Goal: Information Seeking & Learning: Learn about a topic

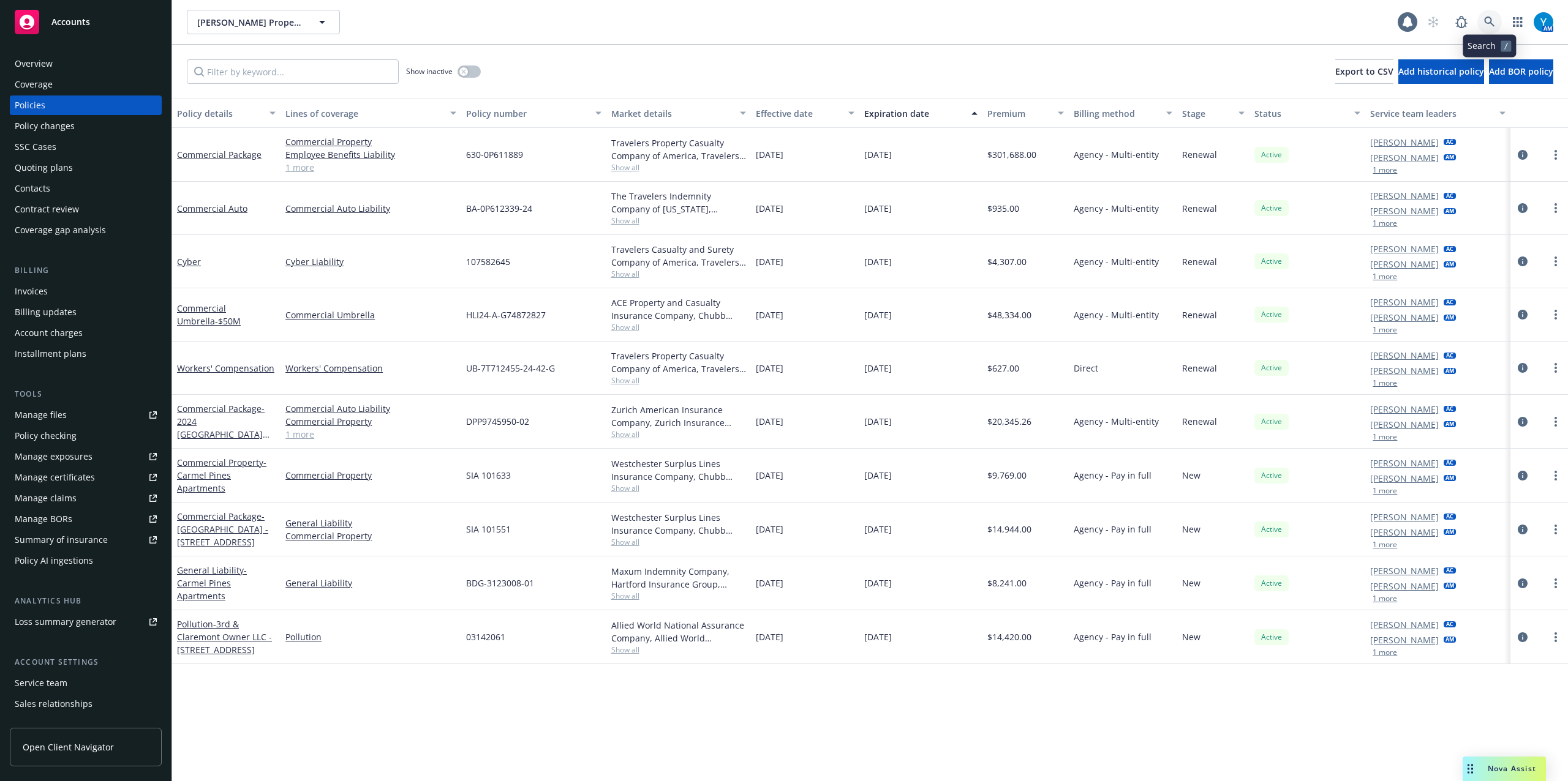
click at [1491, 25] on icon at bounding box center [1489, 21] width 11 height 11
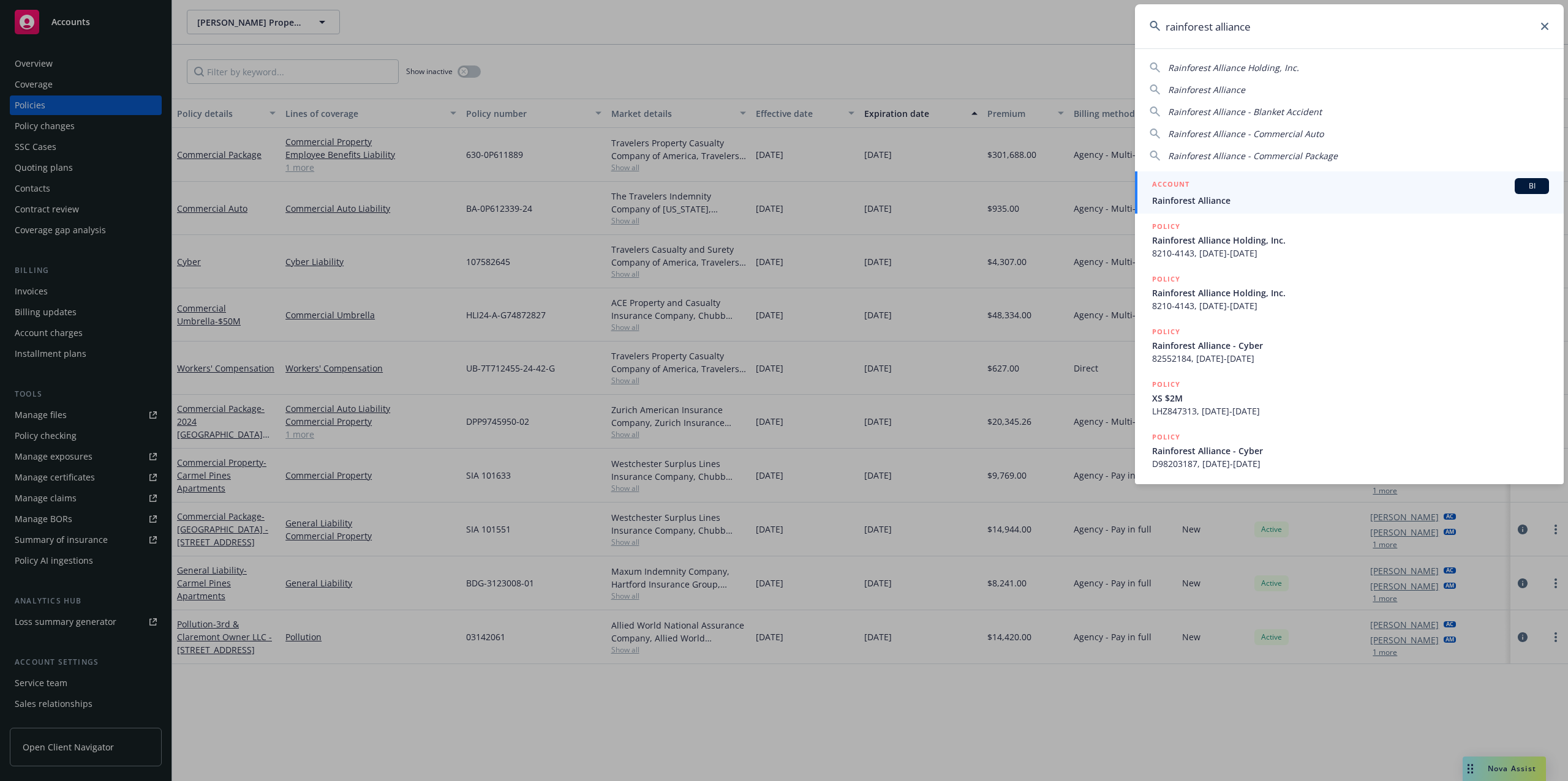
type input "rainforest alliance"
click at [1247, 195] on span "Rainforest Alliance" at bounding box center [1350, 200] width 397 height 13
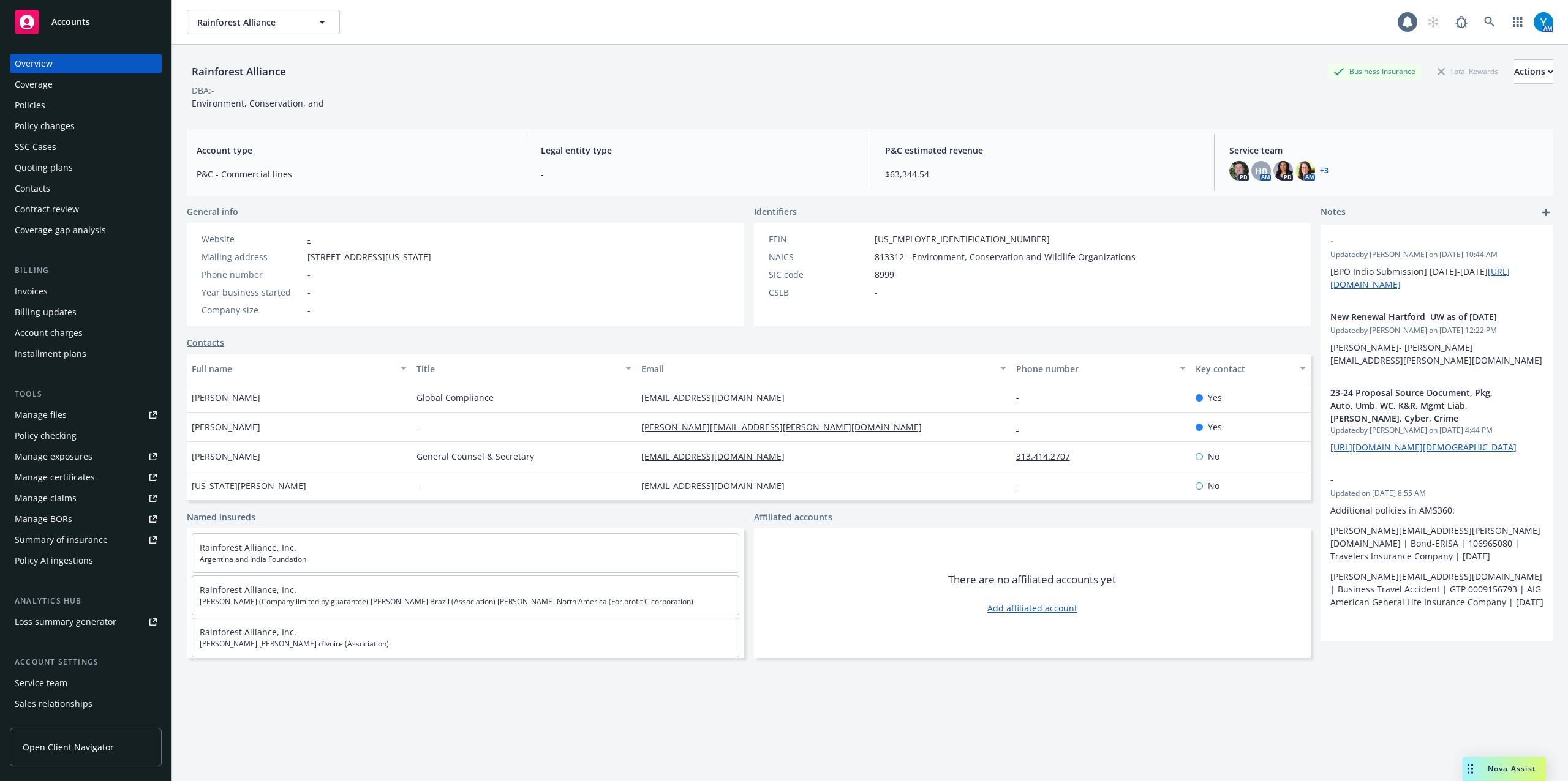
click at [44, 98] on div "Policies" at bounding box center [30, 105] width 31 height 19
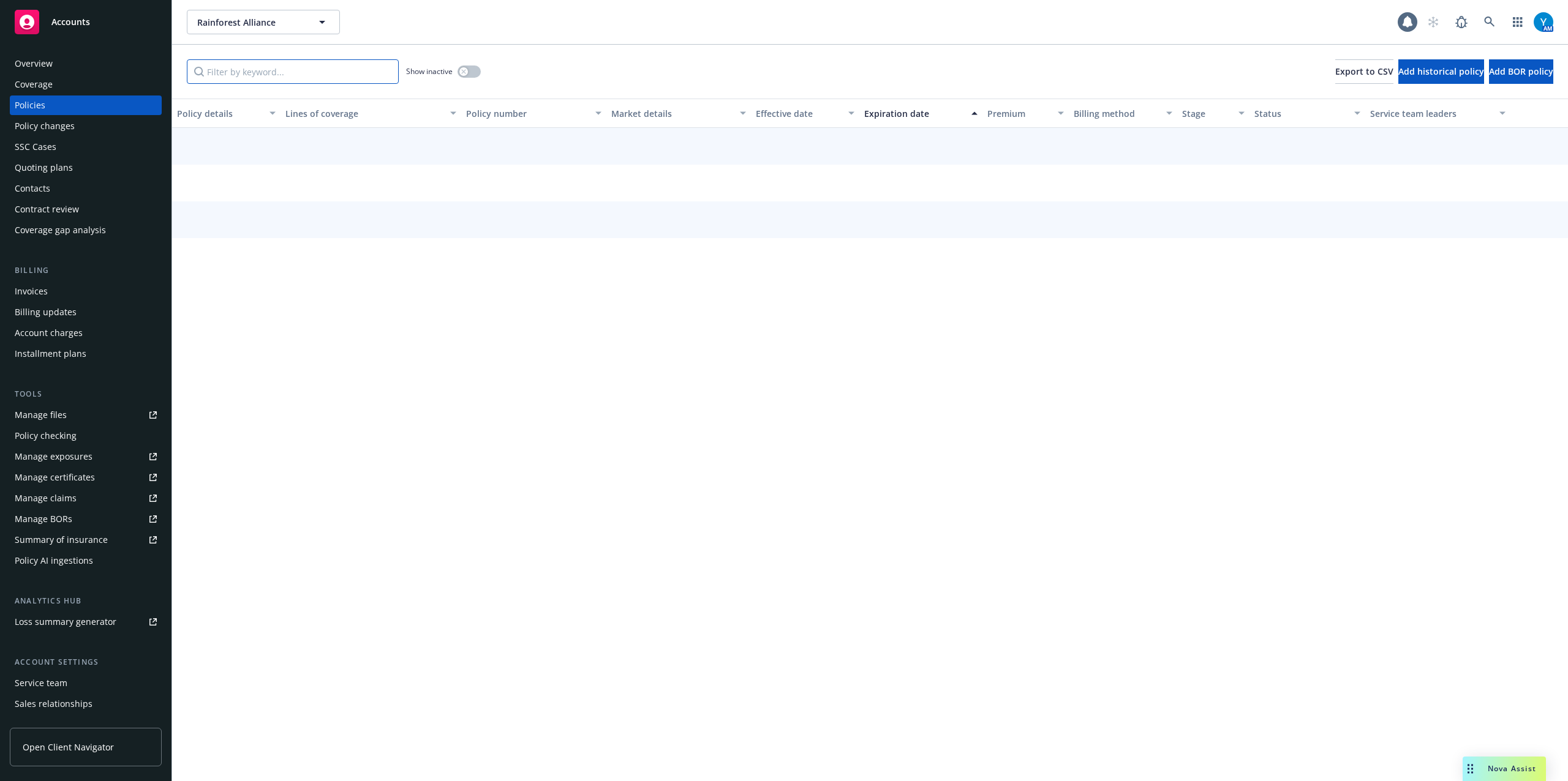
click at [249, 66] on input "Filter by keyword..." at bounding box center [293, 71] width 212 height 24
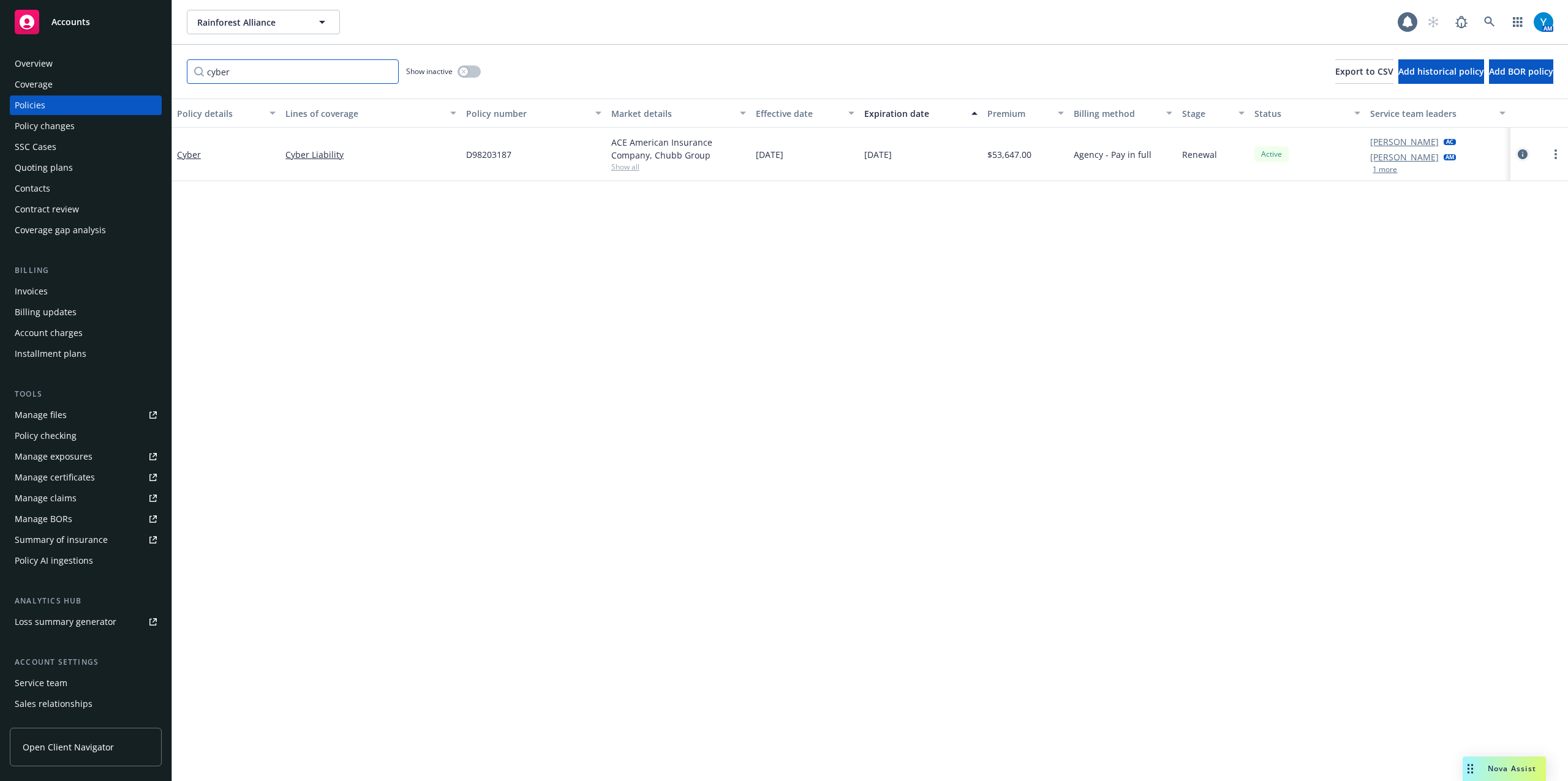
type input "cyber"
click at [1522, 152] on icon "circleInformation" at bounding box center [1523, 154] width 10 height 10
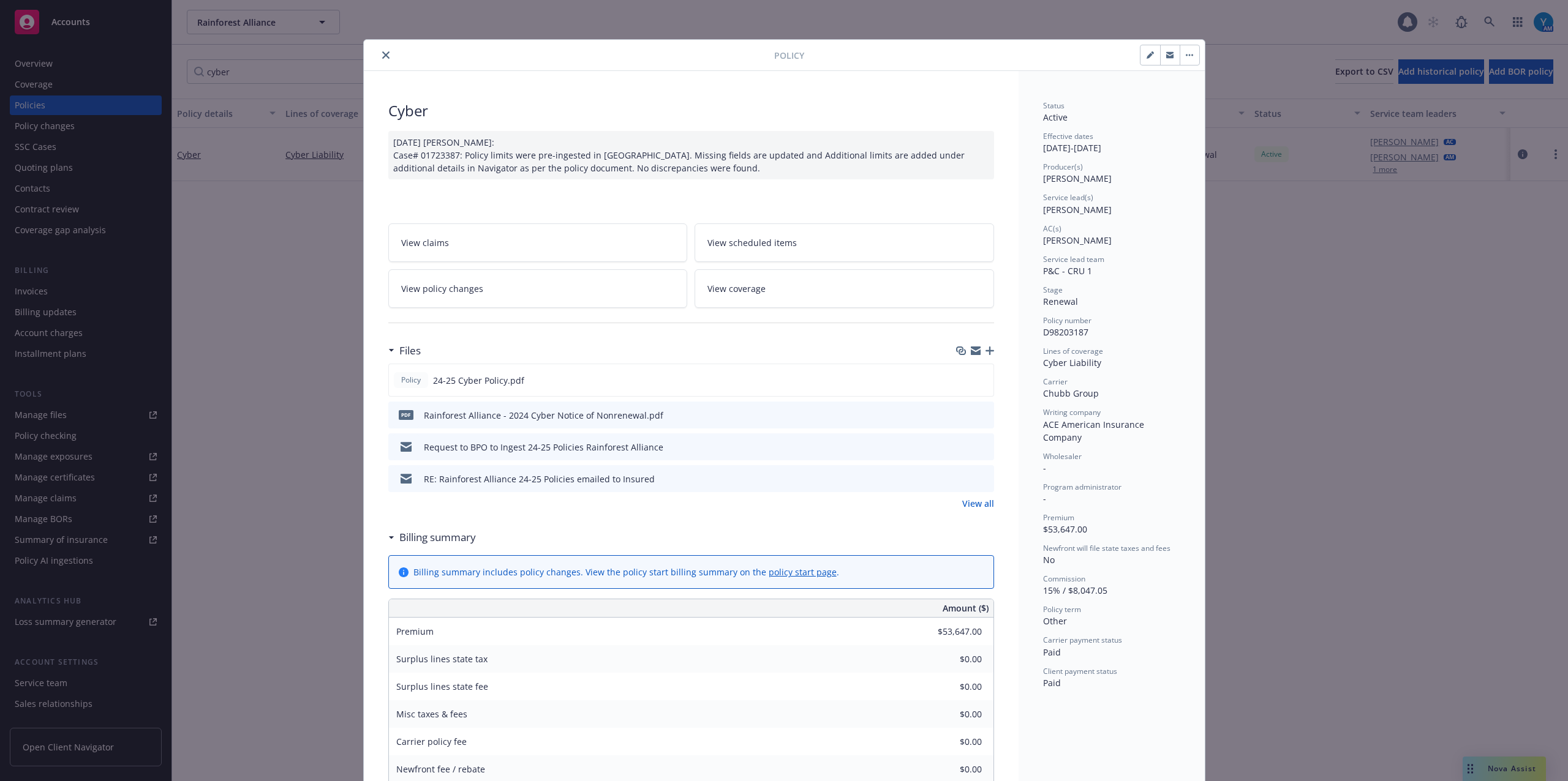
click at [971, 500] on link "View all" at bounding box center [978, 503] width 32 height 13
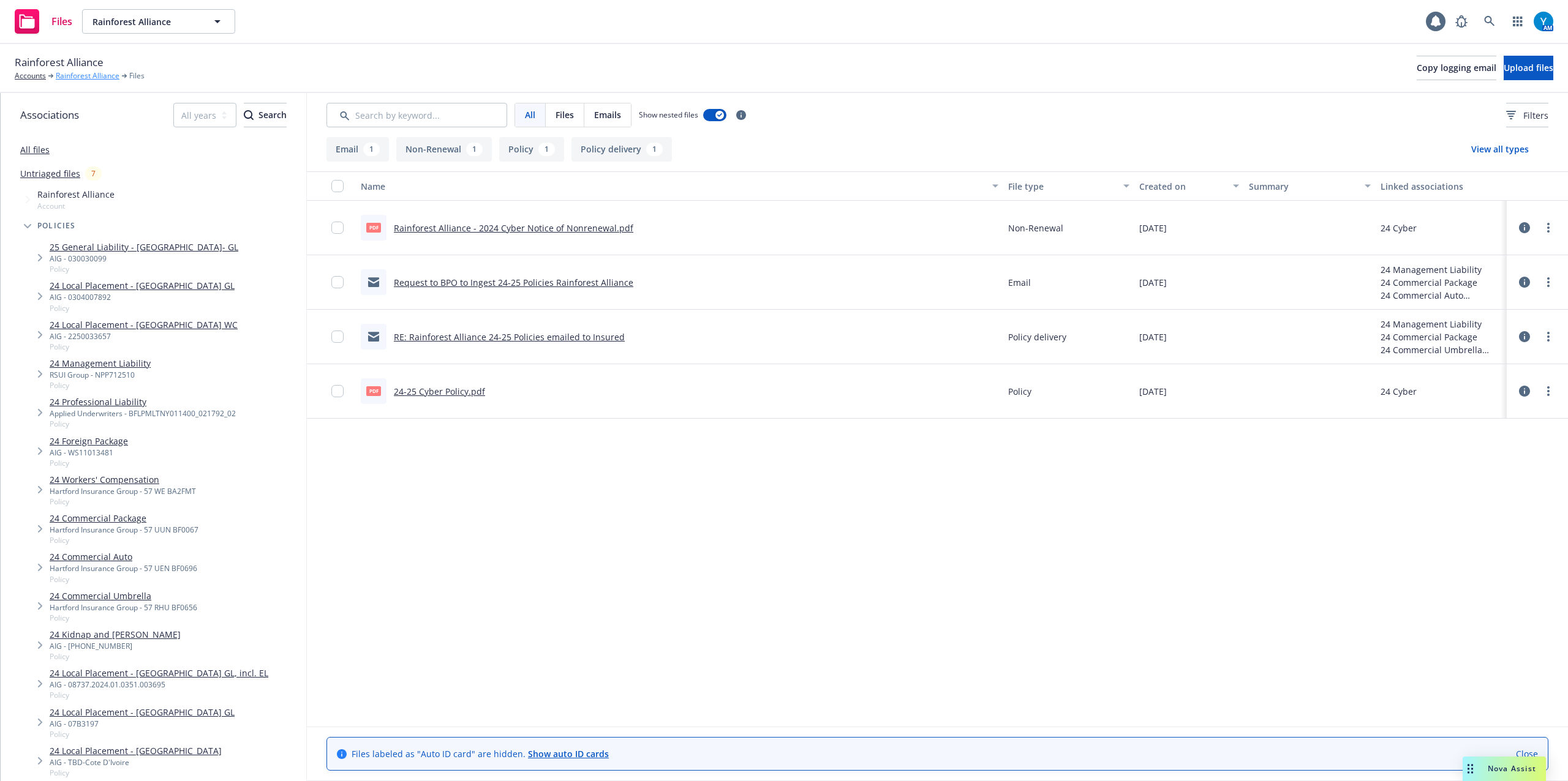
click at [93, 71] on link "Rainforest Alliance" at bounding box center [88, 75] width 64 height 11
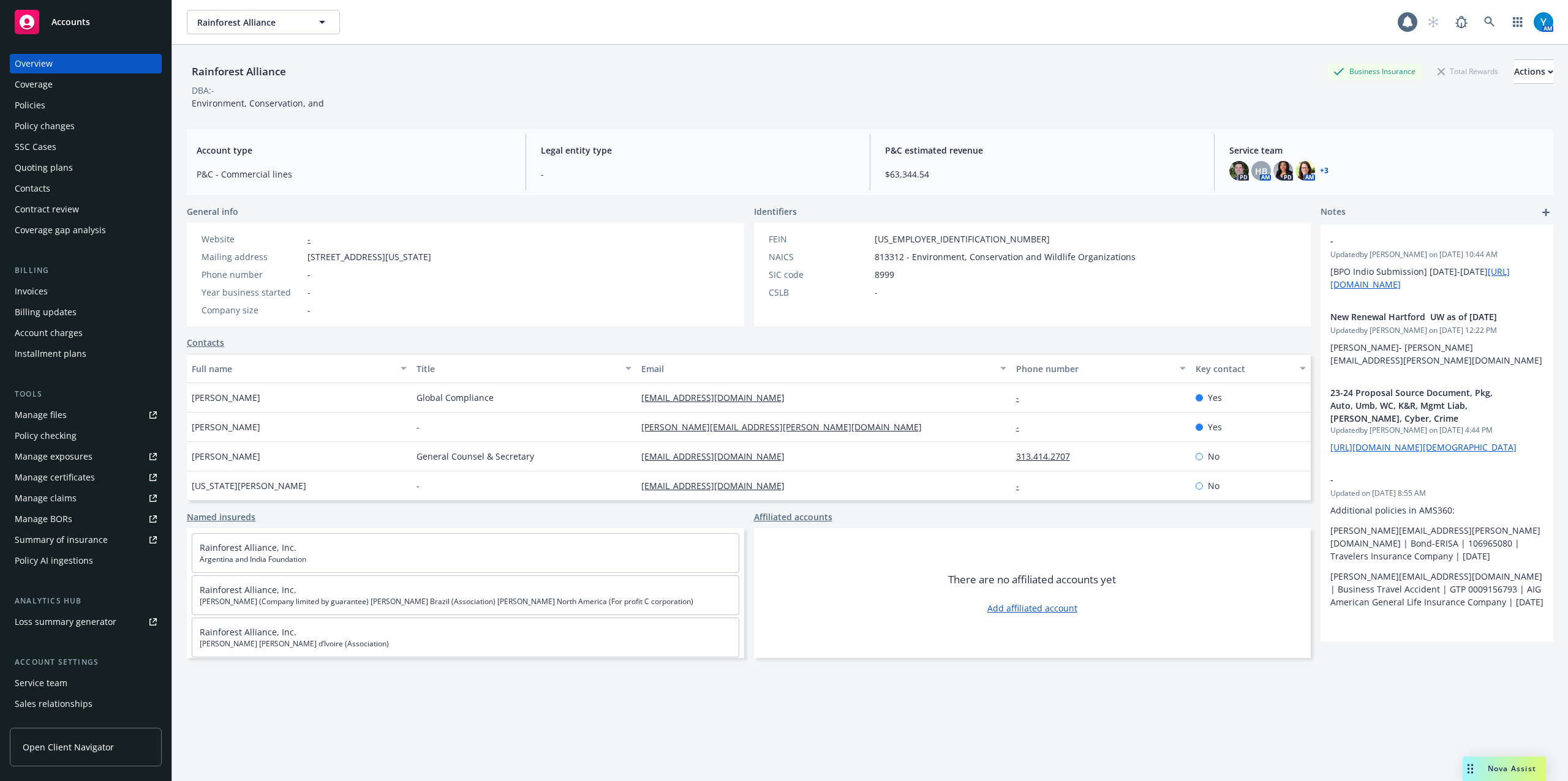
click at [49, 168] on div "Quoting plans" at bounding box center [43, 168] width 58 height 19
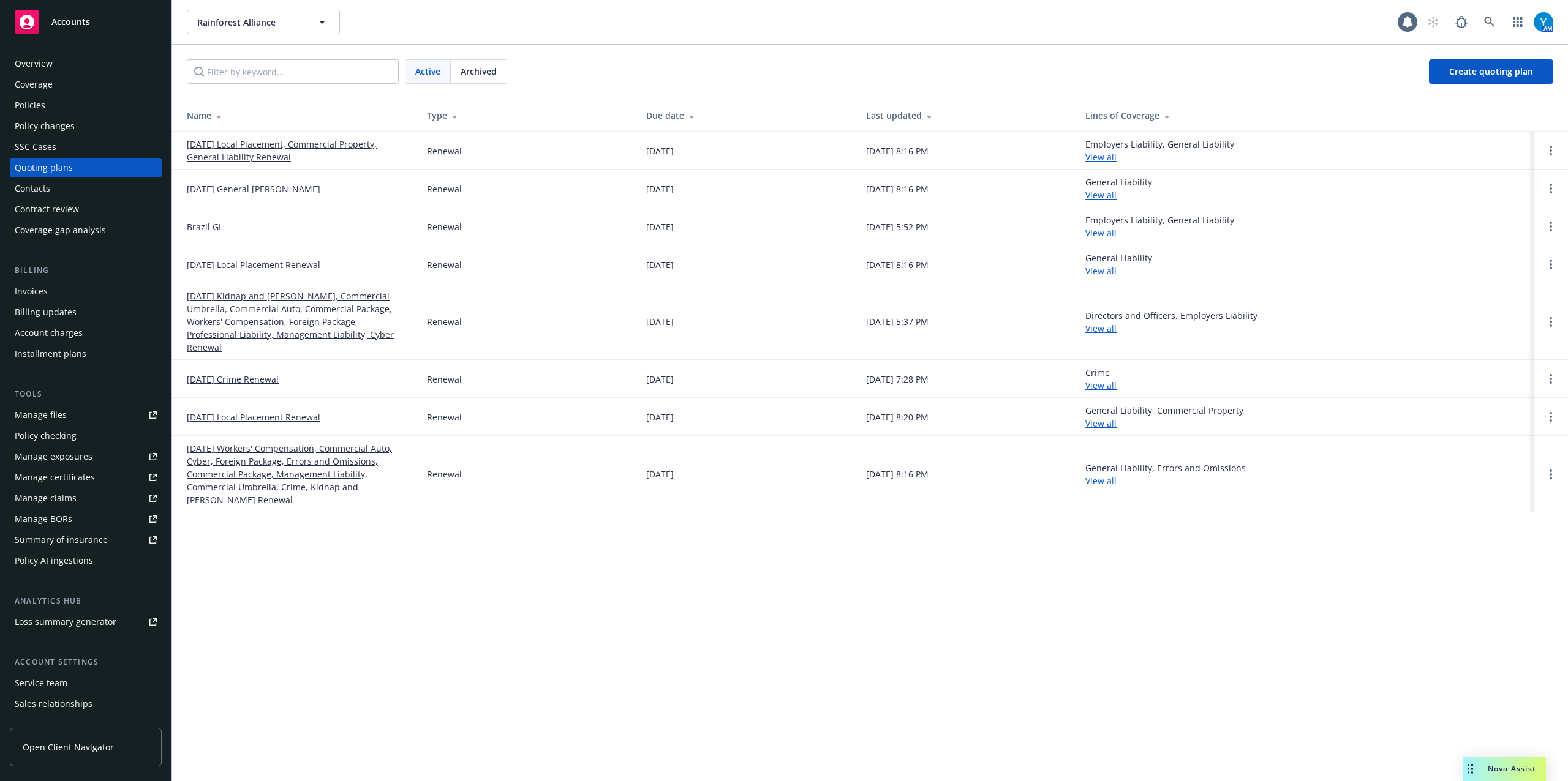
click at [482, 76] on span "Archived" at bounding box center [479, 70] width 37 height 13
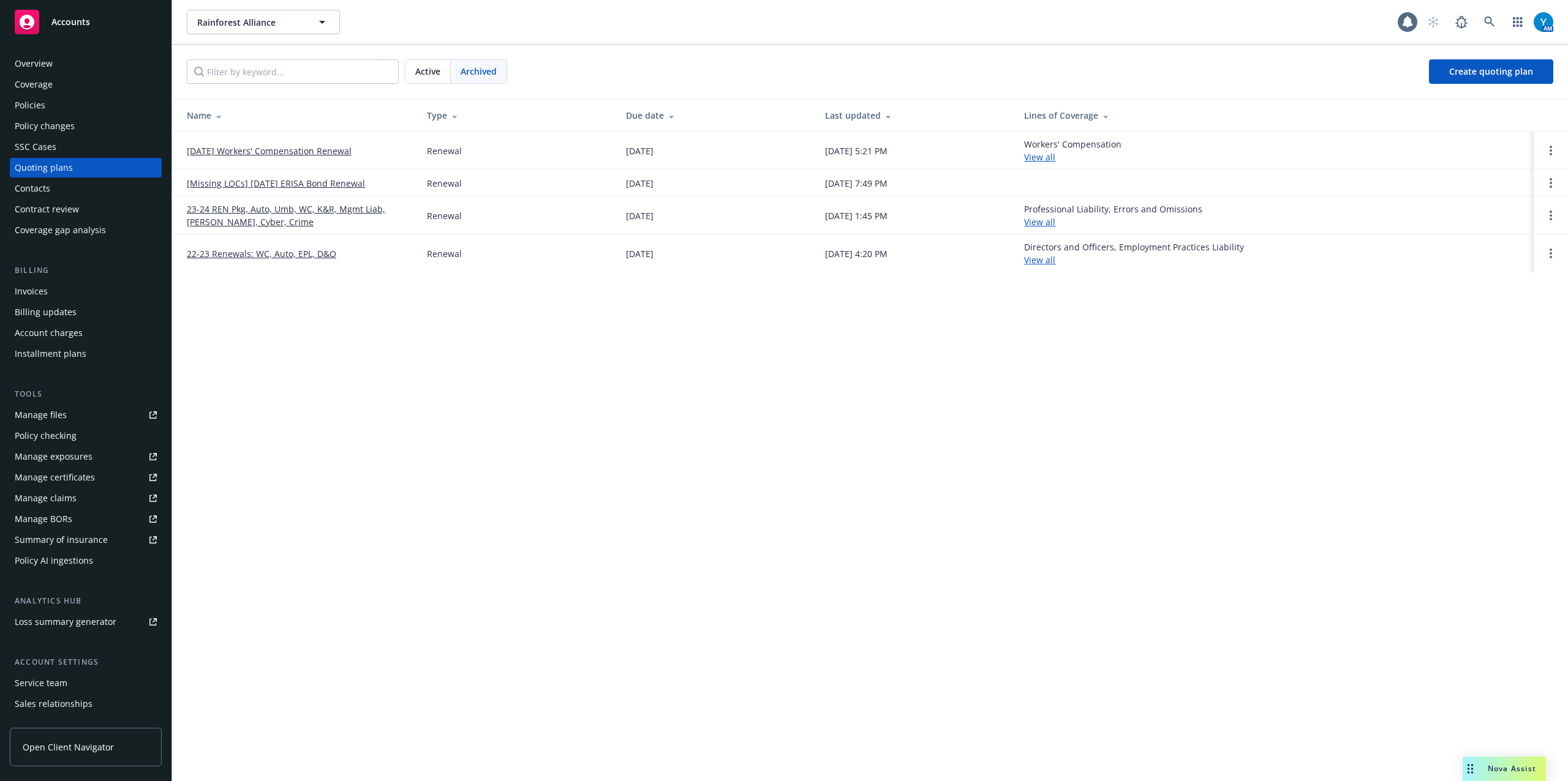
click at [389, 212] on link "23-24 REN Pkg, Auto, Umb, WC, K&R, Mgmt Liab, Prof Liab, Cyber, Crime" at bounding box center [297, 215] width 221 height 26
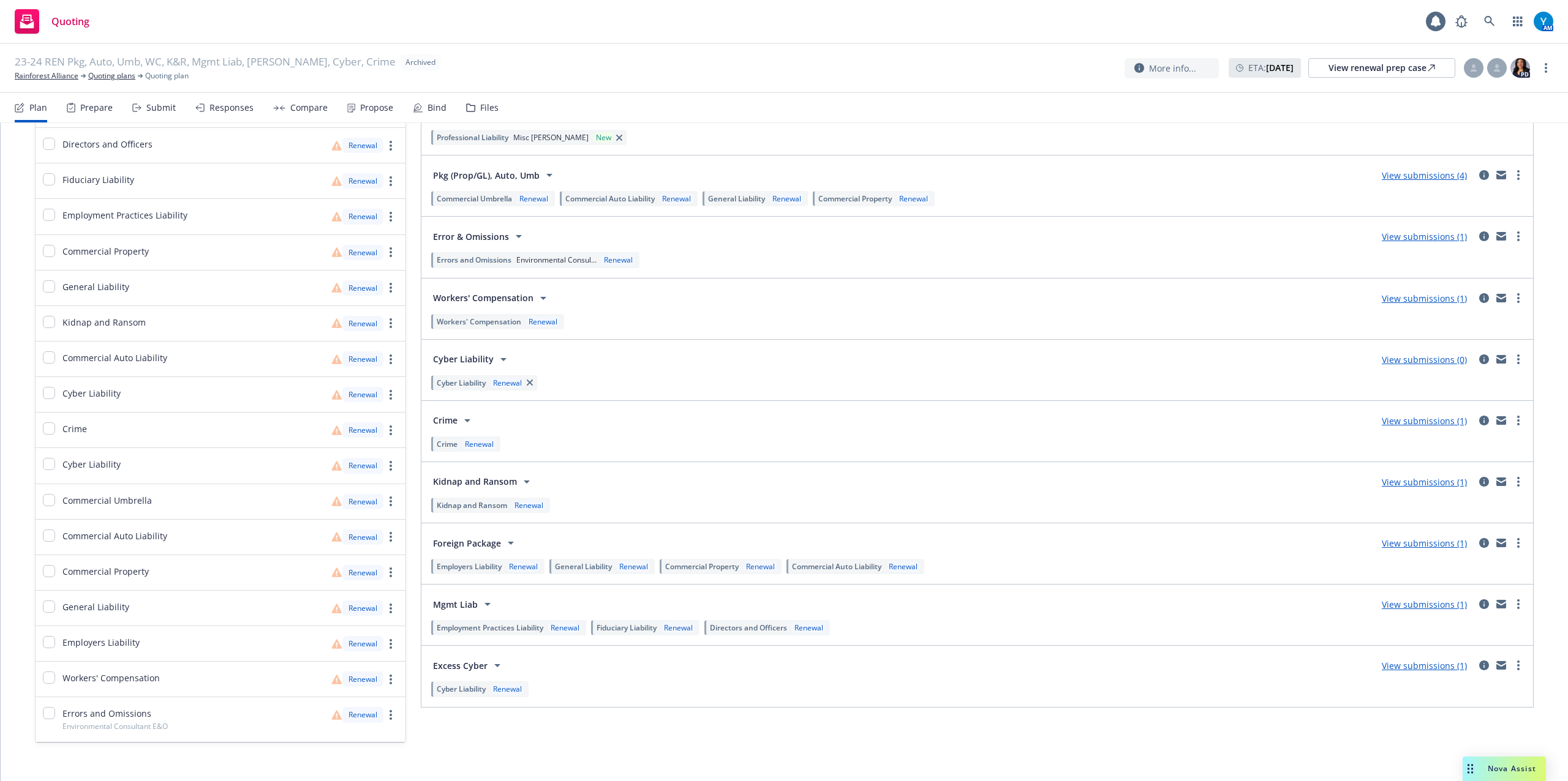
scroll to position [202, 0]
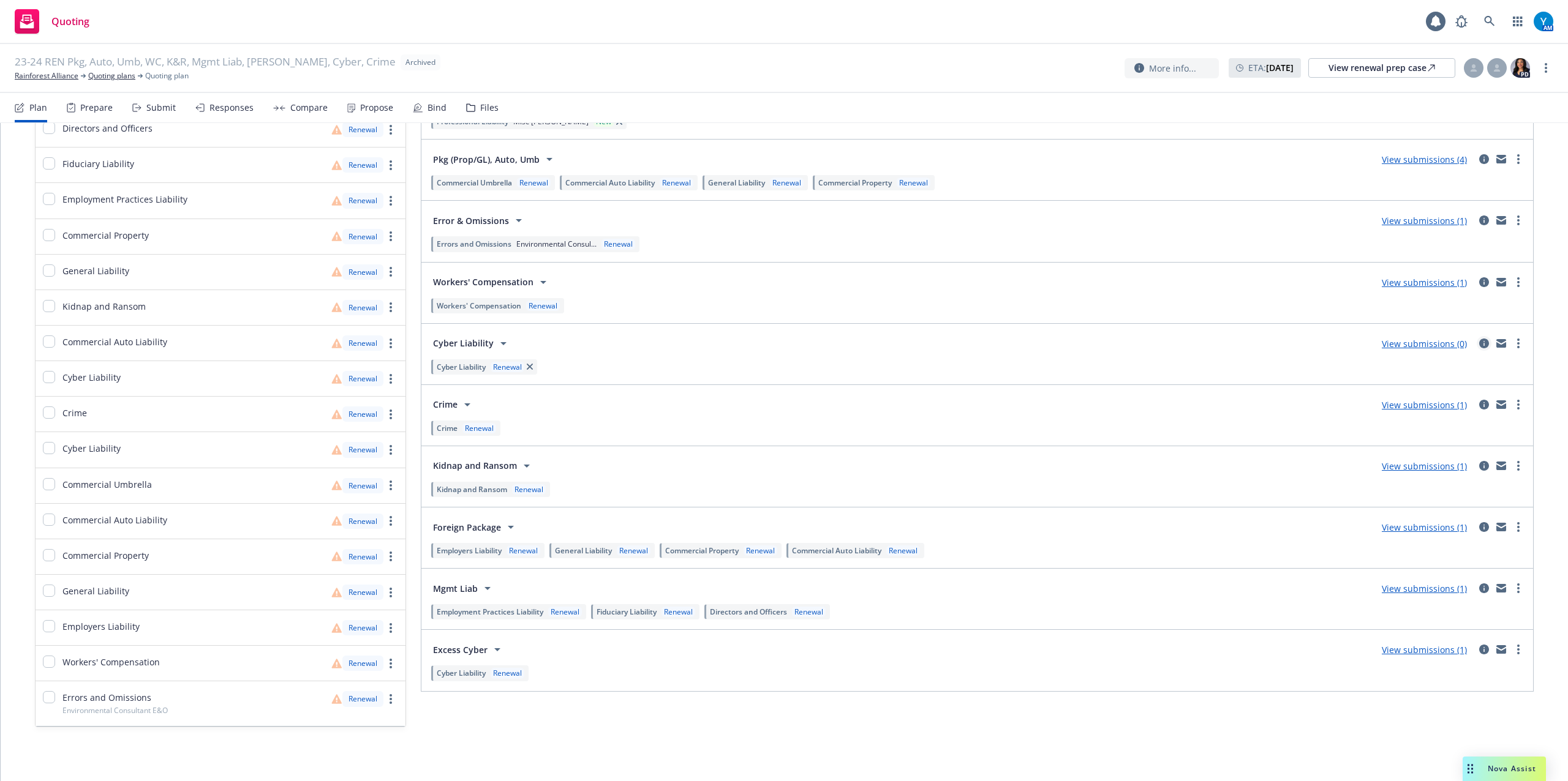
click at [1478, 346] on icon "circleInformation" at bounding box center [1483, 344] width 10 height 10
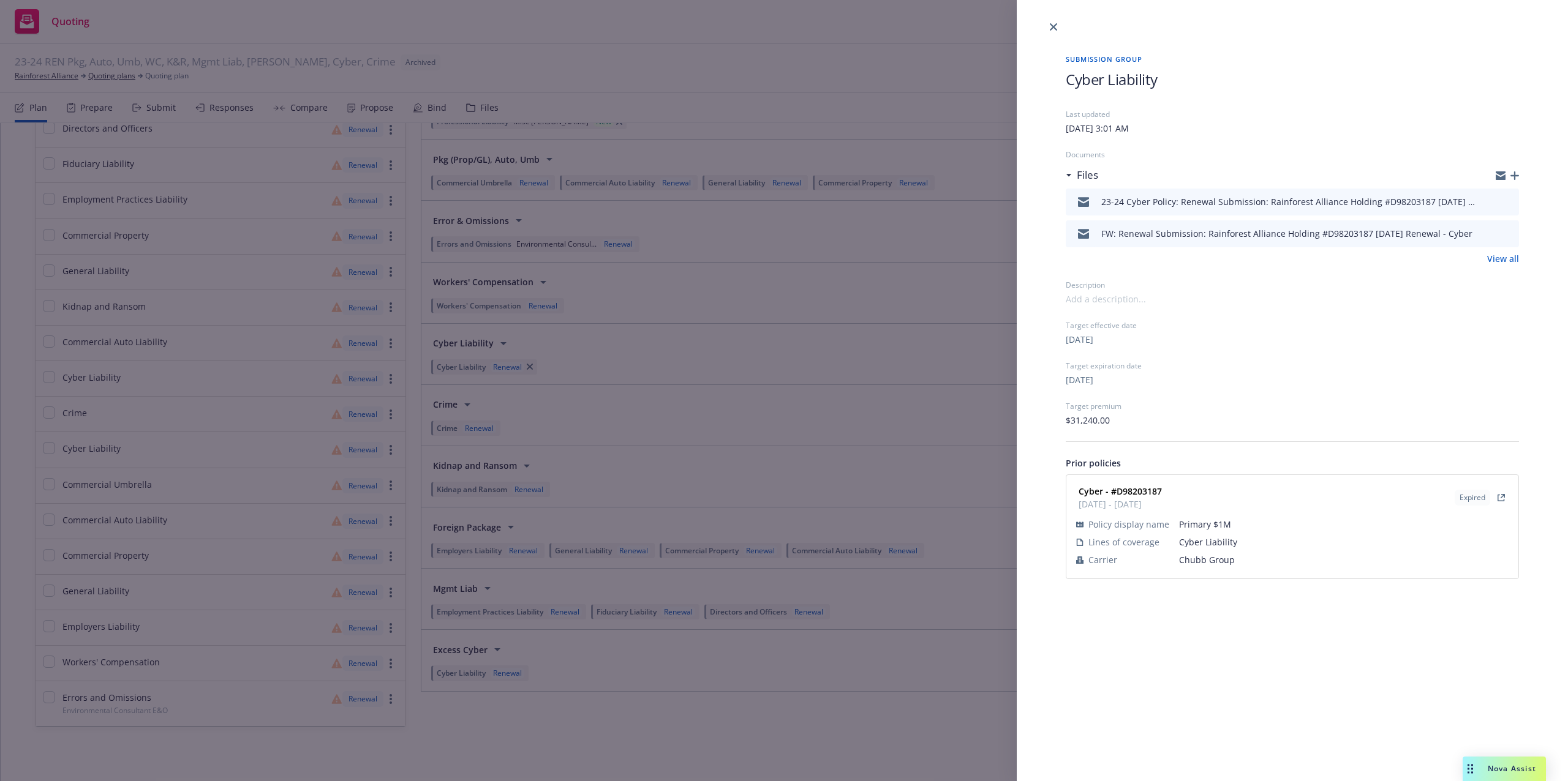
click at [1504, 261] on link "View all" at bounding box center [1503, 258] width 32 height 13
click at [1055, 27] on icon "close" at bounding box center [1054, 27] width 8 height 8
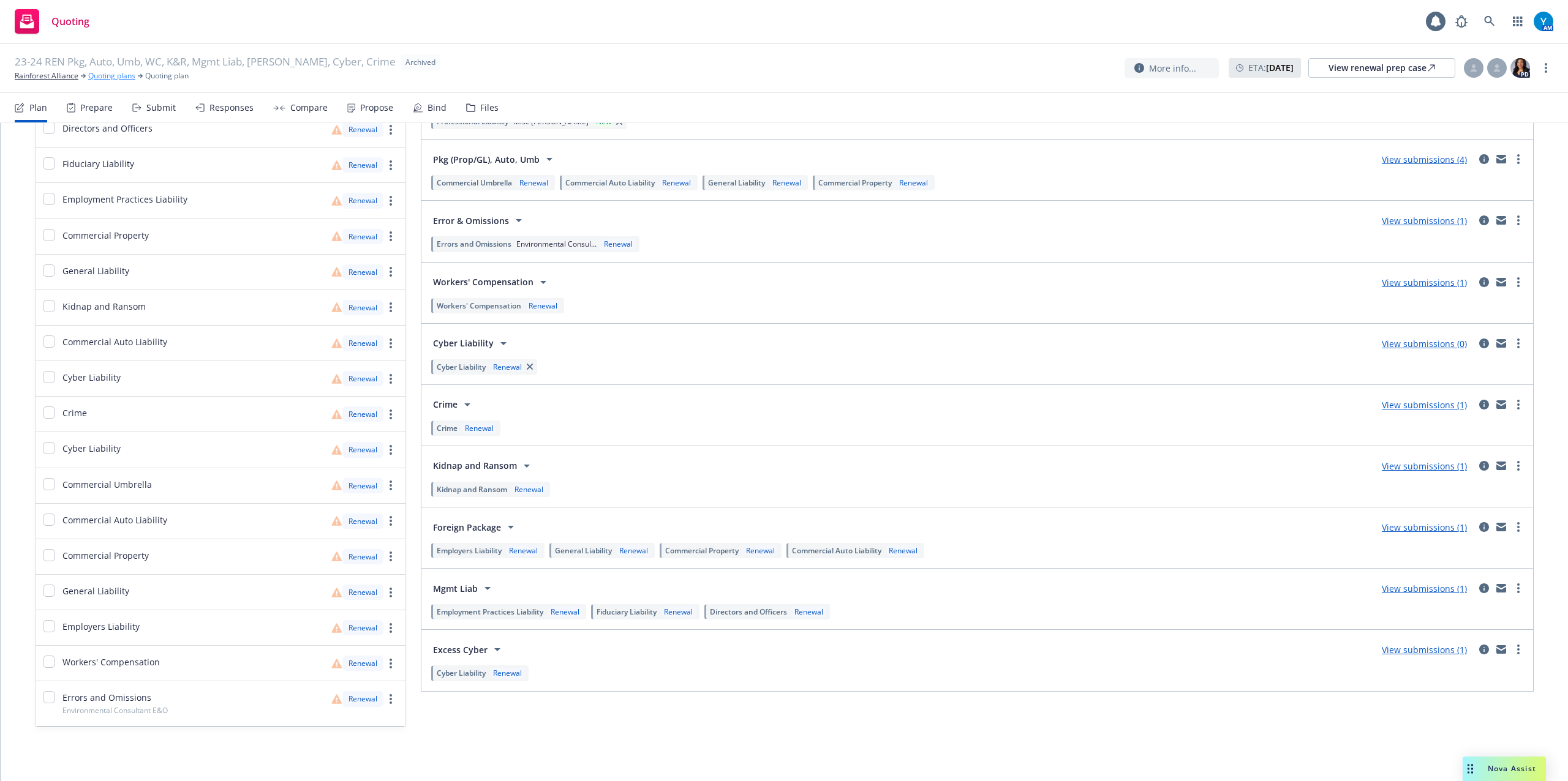
click at [114, 79] on link "Quoting plans" at bounding box center [112, 75] width 47 height 11
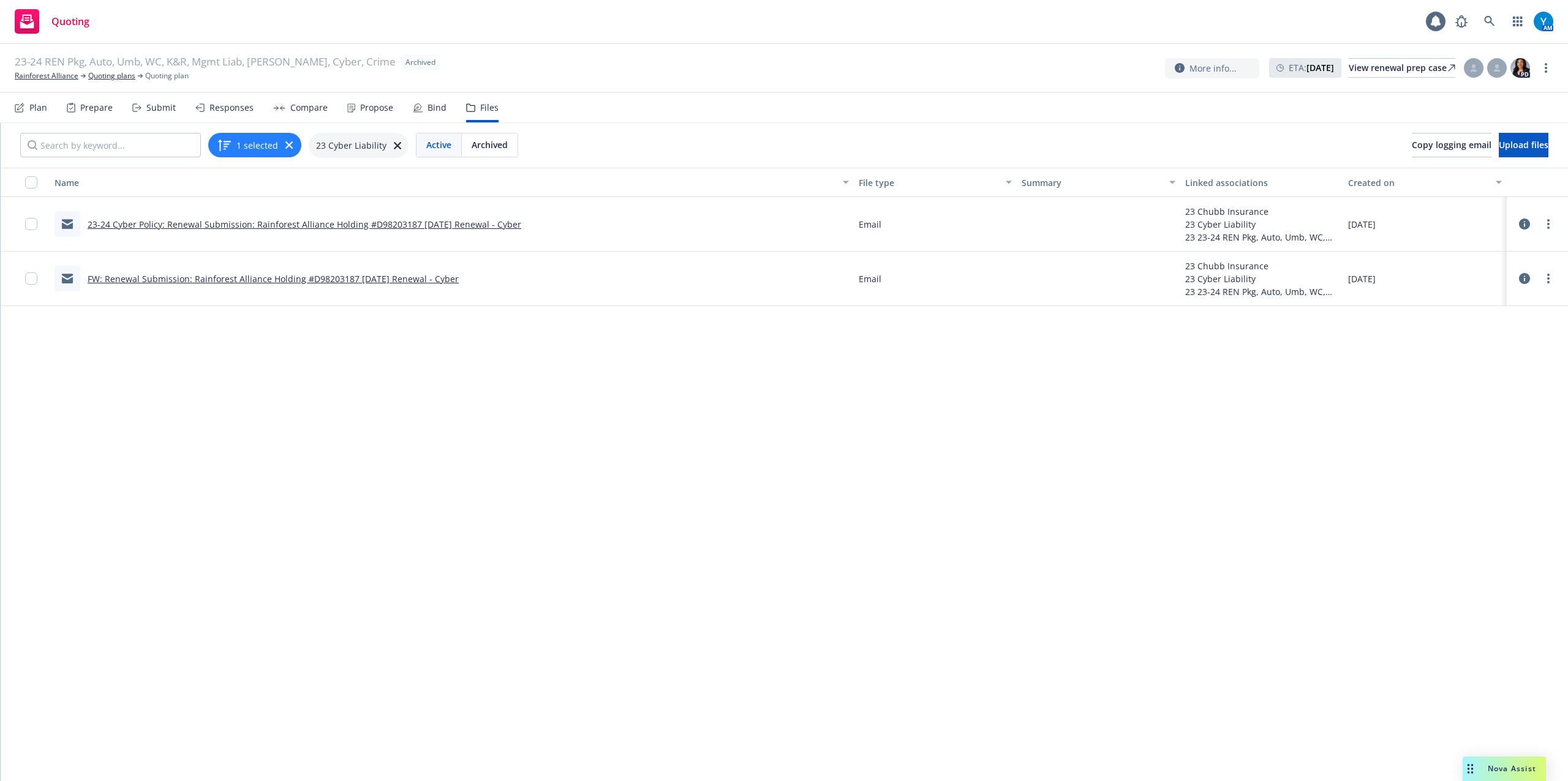
click at [400, 274] on link "FW: Renewal Submission: Rainforest Alliance Holding #D98203187 [DATE] Renewal -…" at bounding box center [273, 279] width 371 height 12
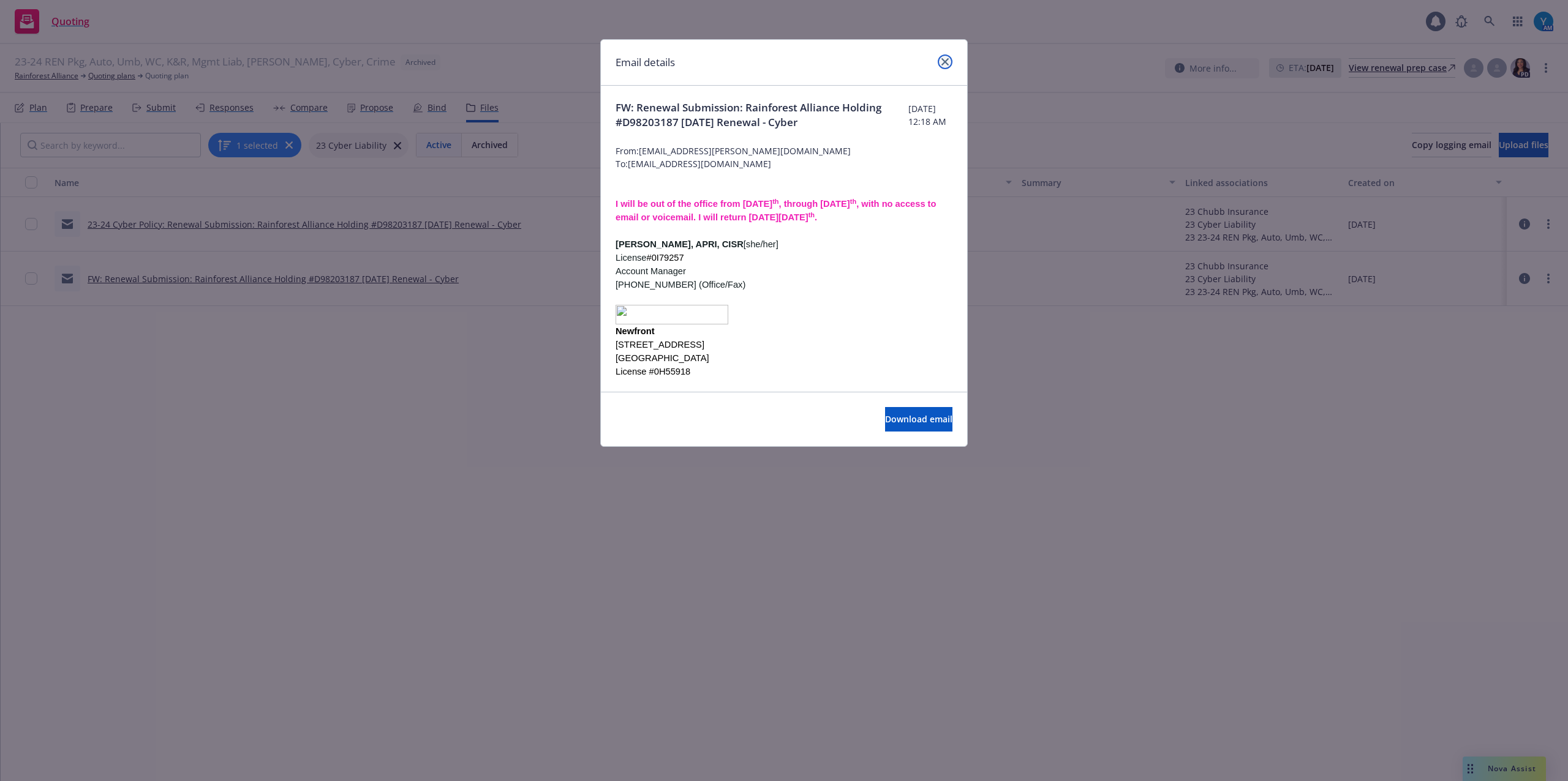
click at [946, 64] on icon "close" at bounding box center [945, 62] width 8 height 8
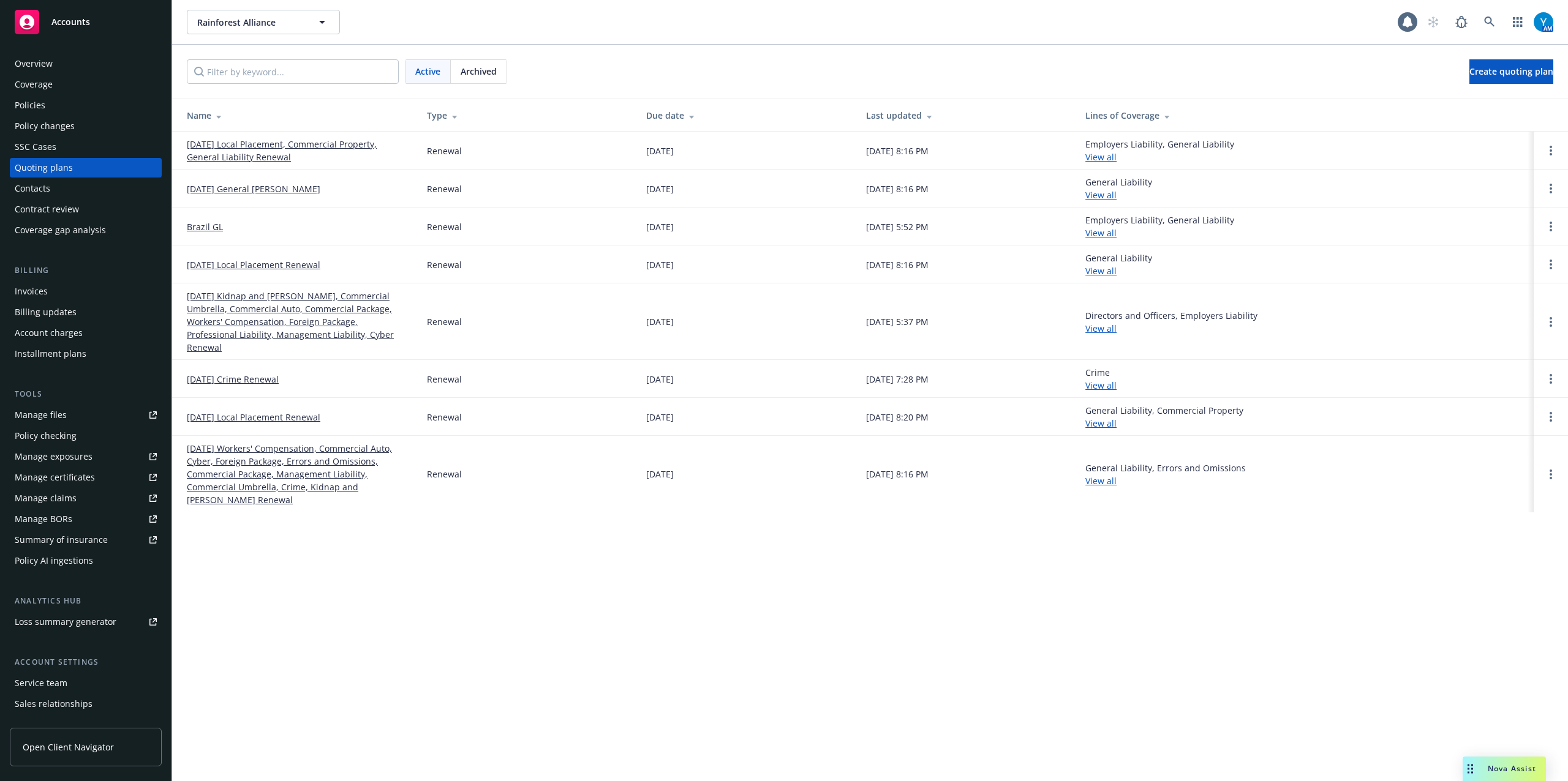
click at [481, 84] on div "Active Archived" at bounding box center [456, 71] width 102 height 24
click at [485, 72] on span "Archived" at bounding box center [479, 70] width 37 height 13
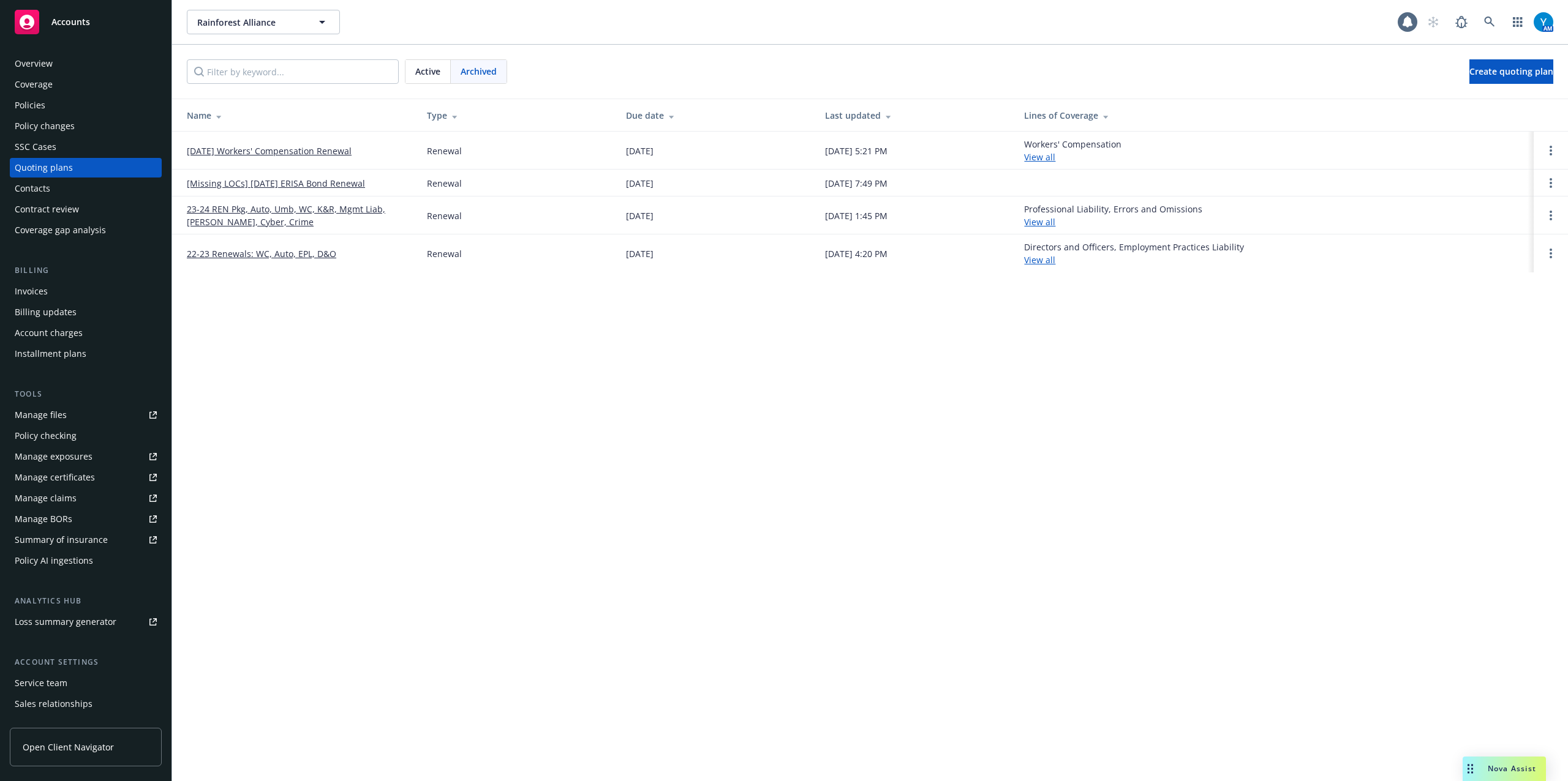
click at [479, 75] on span "Archived" at bounding box center [479, 70] width 37 height 13
click at [431, 76] on span "Active" at bounding box center [428, 70] width 25 height 13
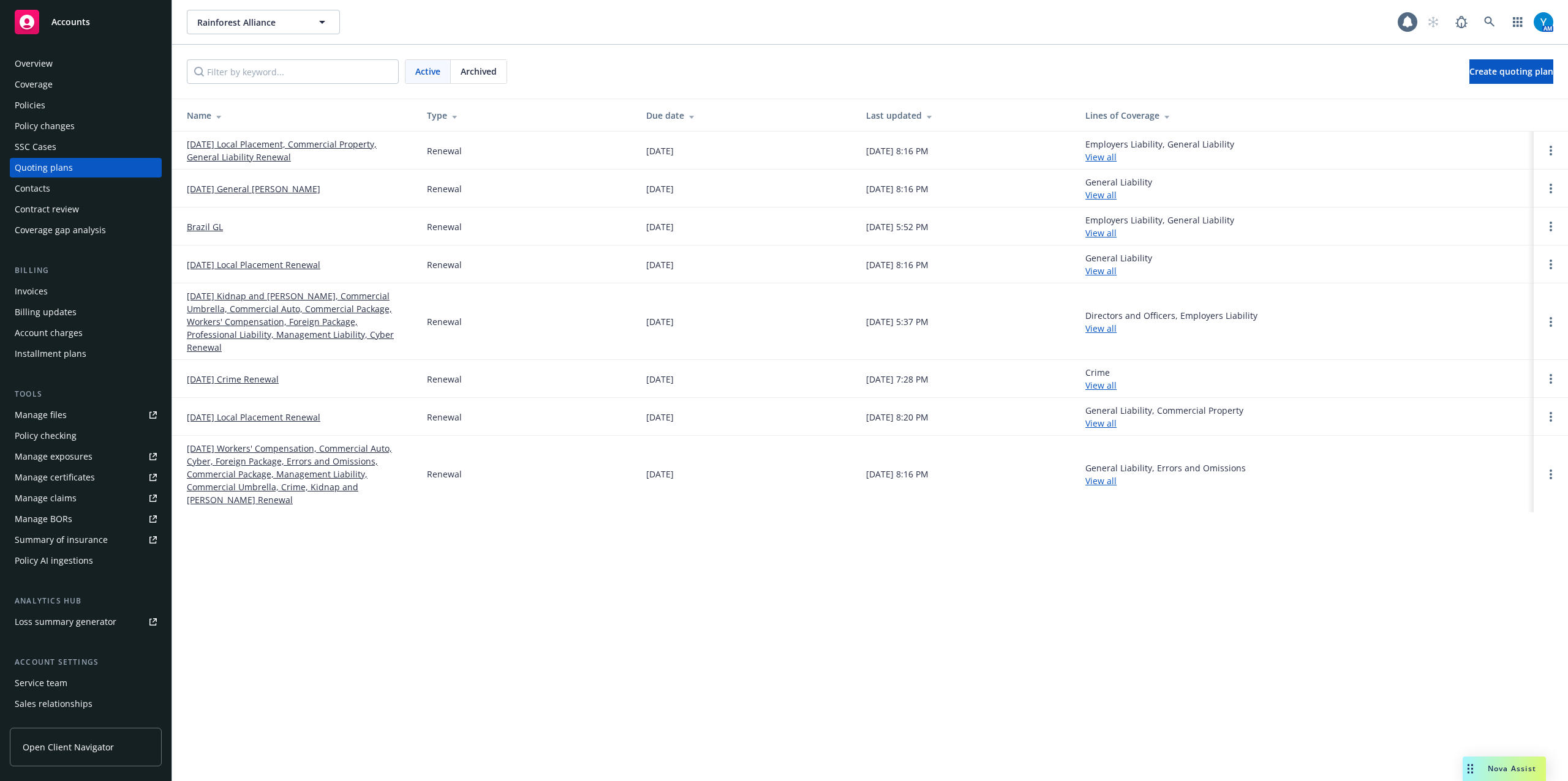
click at [279, 463] on link "[DATE] Workers' Compensation, Commercial Auto, Cyber, Foreign Package, Errors a…" at bounding box center [297, 474] width 221 height 65
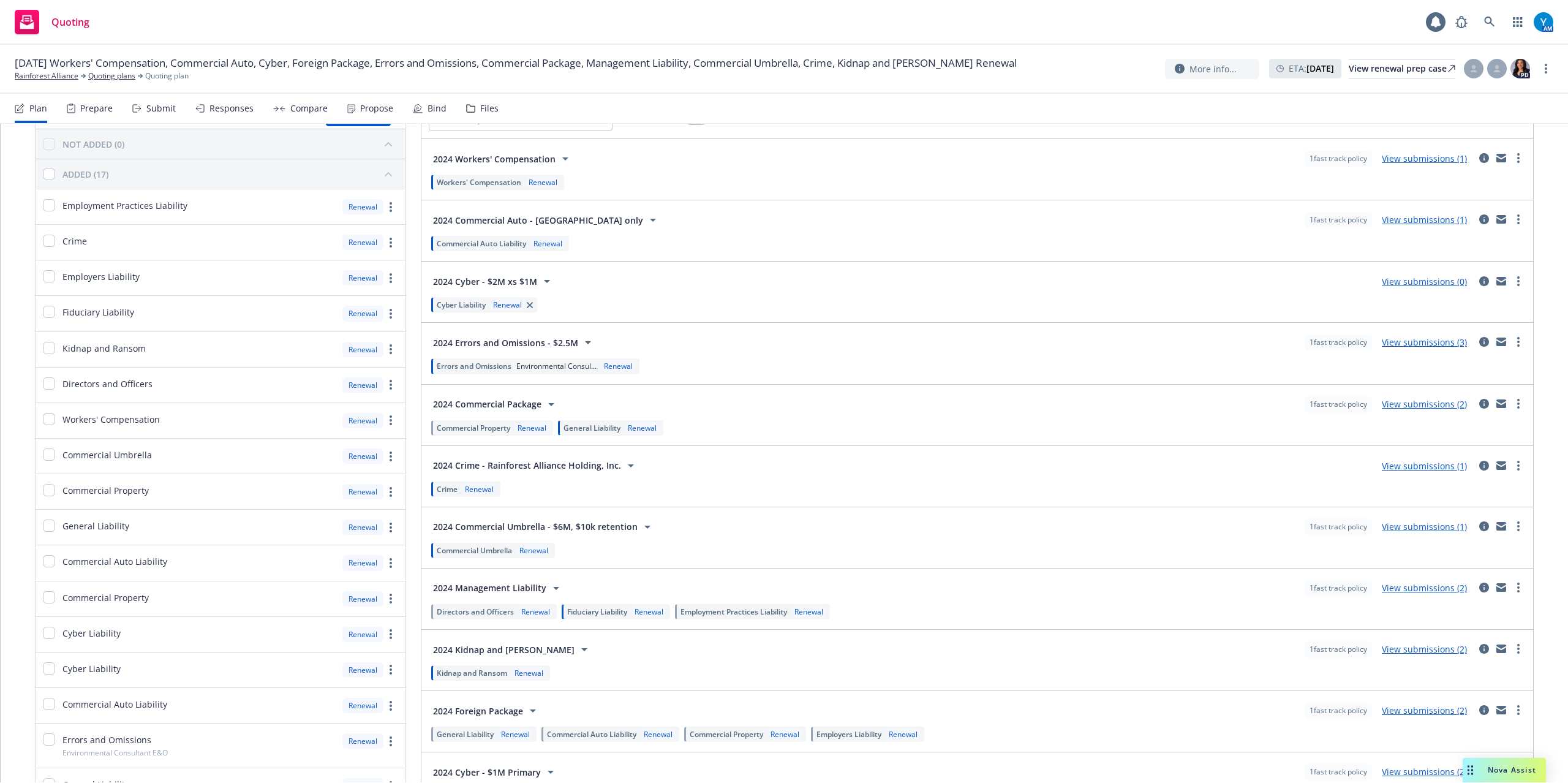
scroll to position [163, 0]
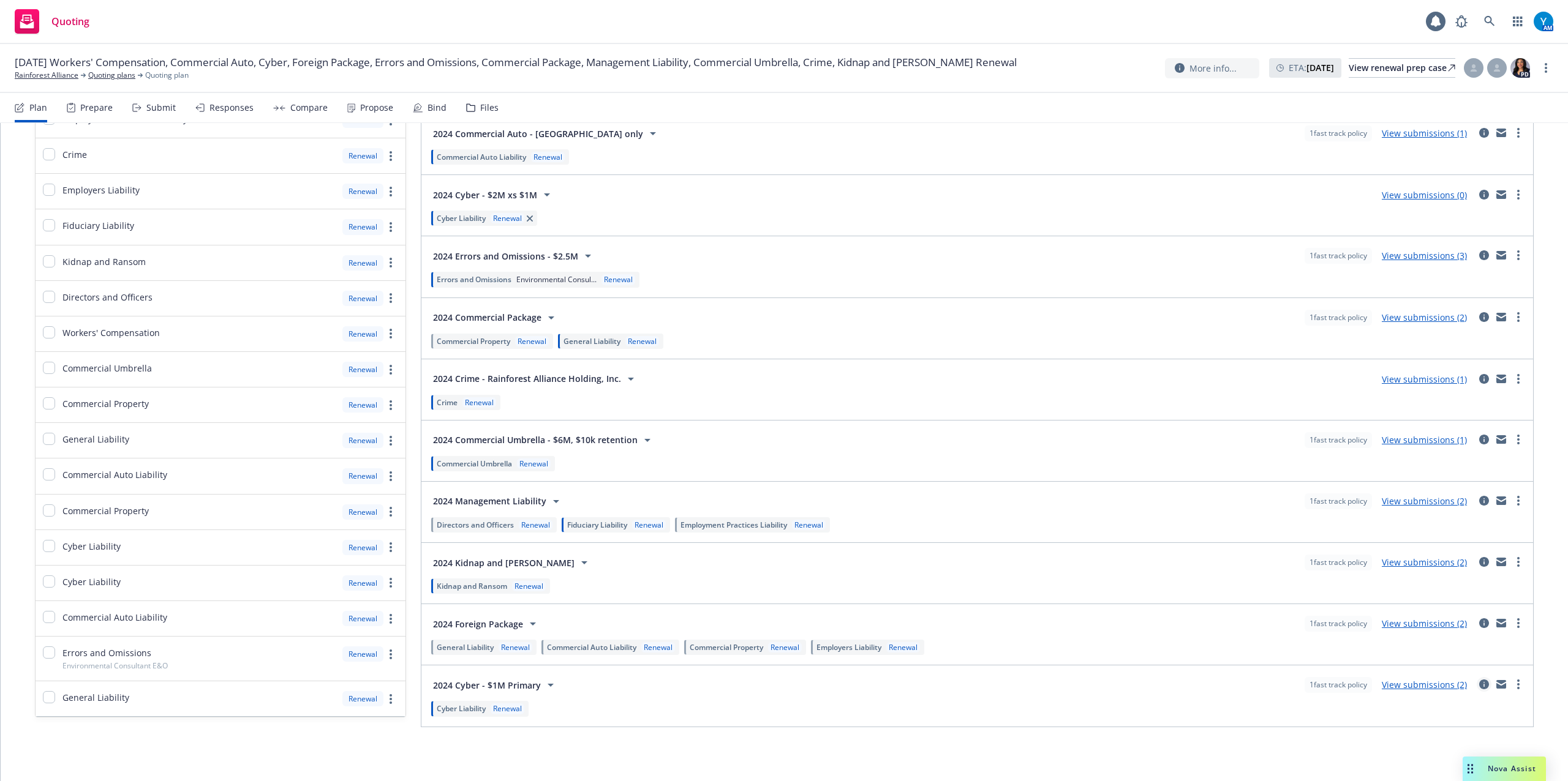
click at [1478, 690] on icon "circleInformation" at bounding box center [1483, 685] width 10 height 10
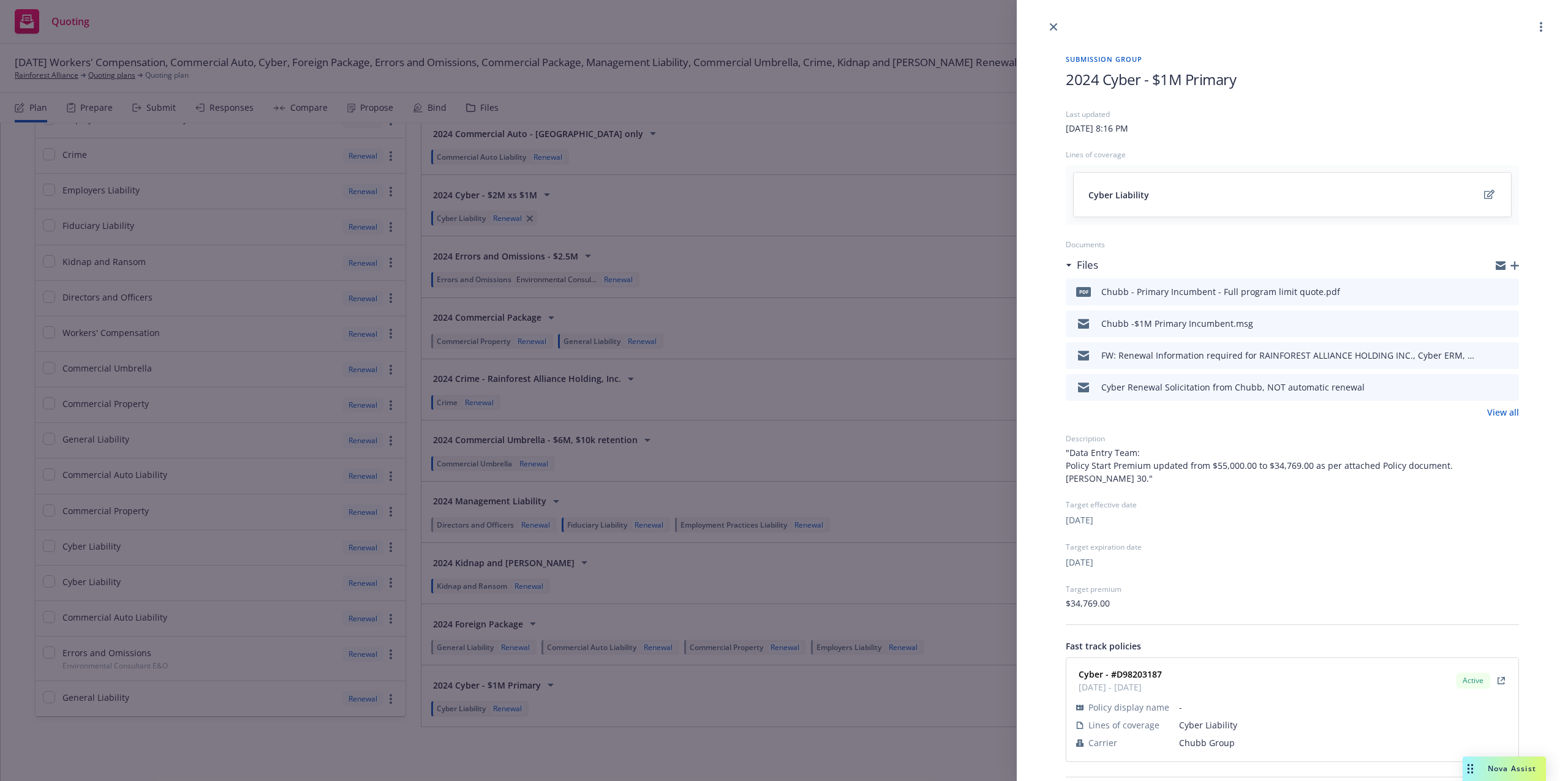
click at [1498, 410] on link "View all" at bounding box center [1503, 412] width 32 height 13
drag, startPoint x: 1059, startPoint y: 18, endPoint x: 1051, endPoint y: 23, distance: 9.4
click at [1059, 17] on div at bounding box center [1292, 17] width 551 height 35
click at [1052, 25] on icon "close" at bounding box center [1054, 27] width 8 height 8
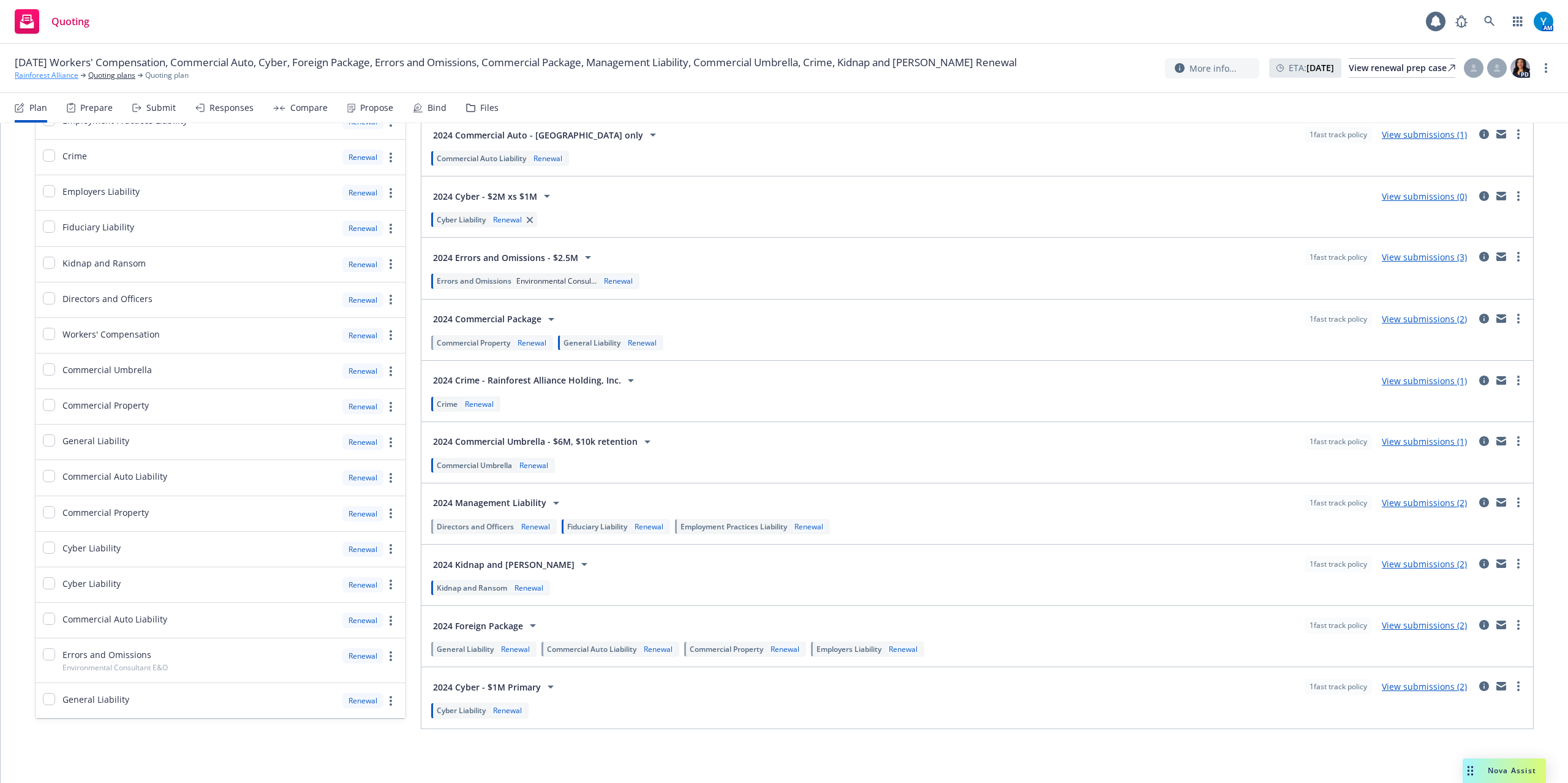
click at [66, 69] on link "Rainforest Alliance" at bounding box center [46, 74] width 64 height 11
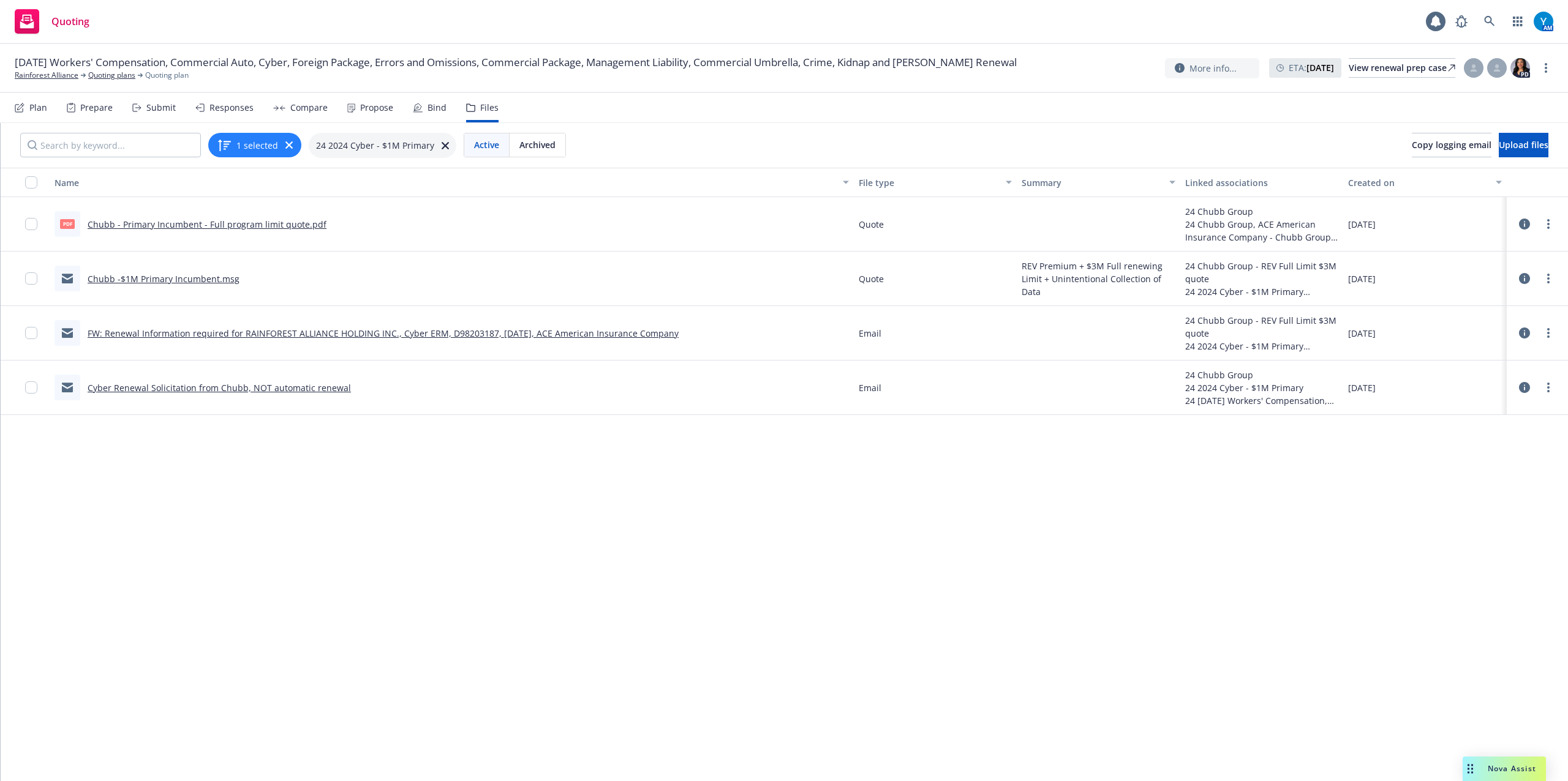
click at [316, 386] on link "Cyber Renewal Solicitation from Chubb, NOT automatic renewal" at bounding box center [219, 388] width 263 height 12
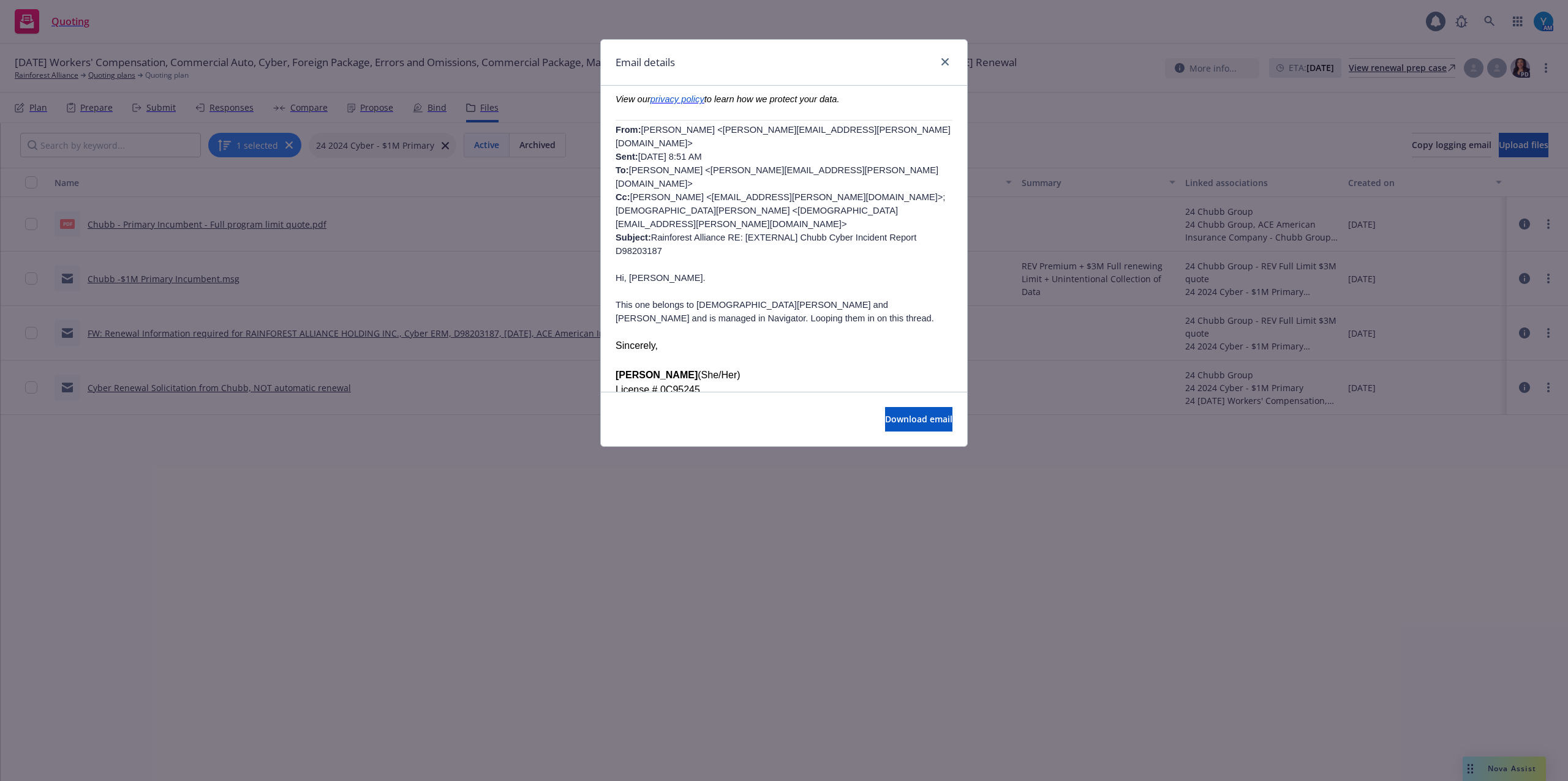
scroll to position [326, 0]
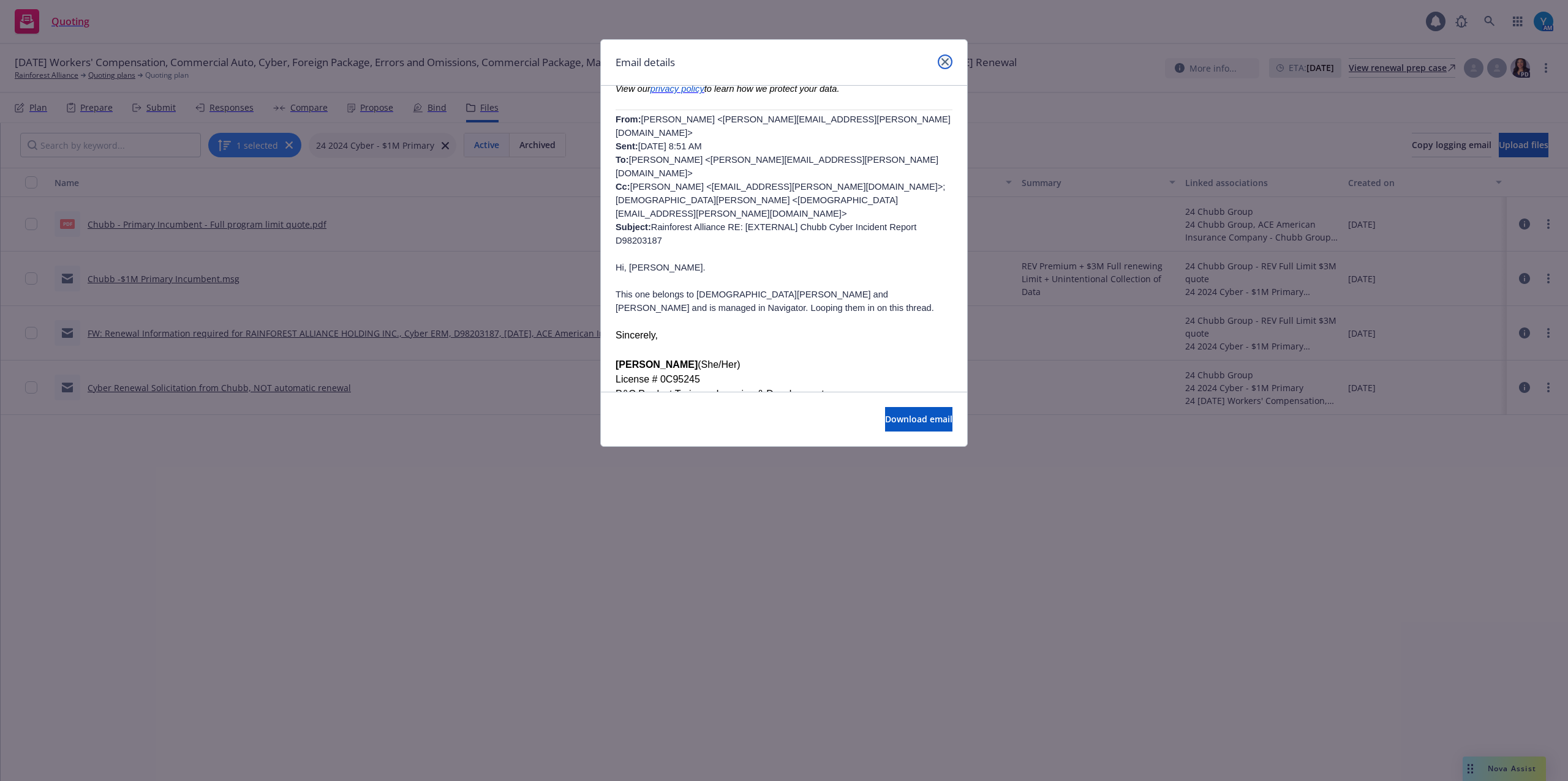
click at [949, 63] on link "close" at bounding box center [944, 62] width 14 height 14
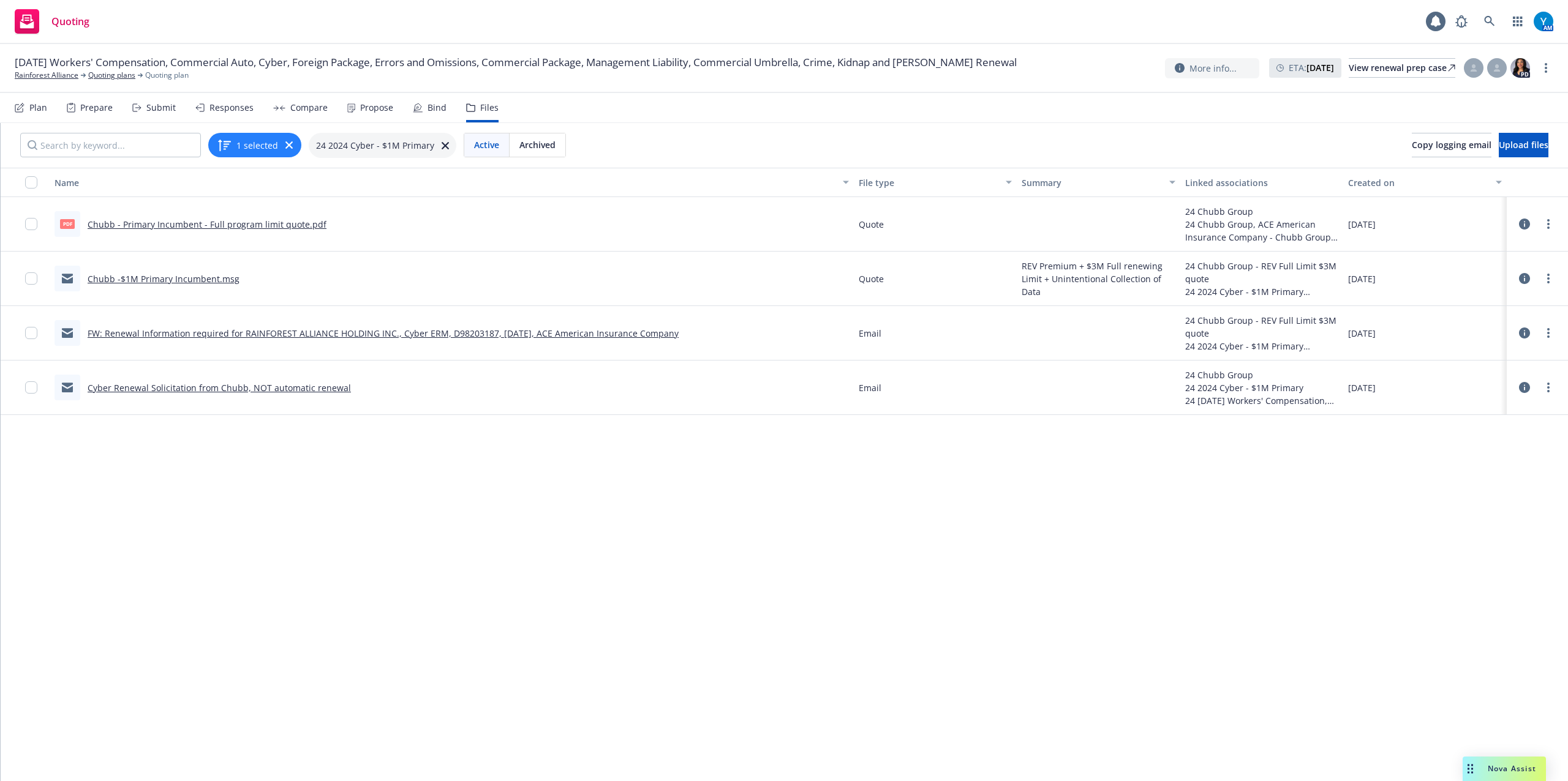
click at [493, 334] on link "FW: Renewal Information required for RAINFOREST ALLIANCE HOLDING INC., Cyber ER…" at bounding box center [383, 333] width 591 height 12
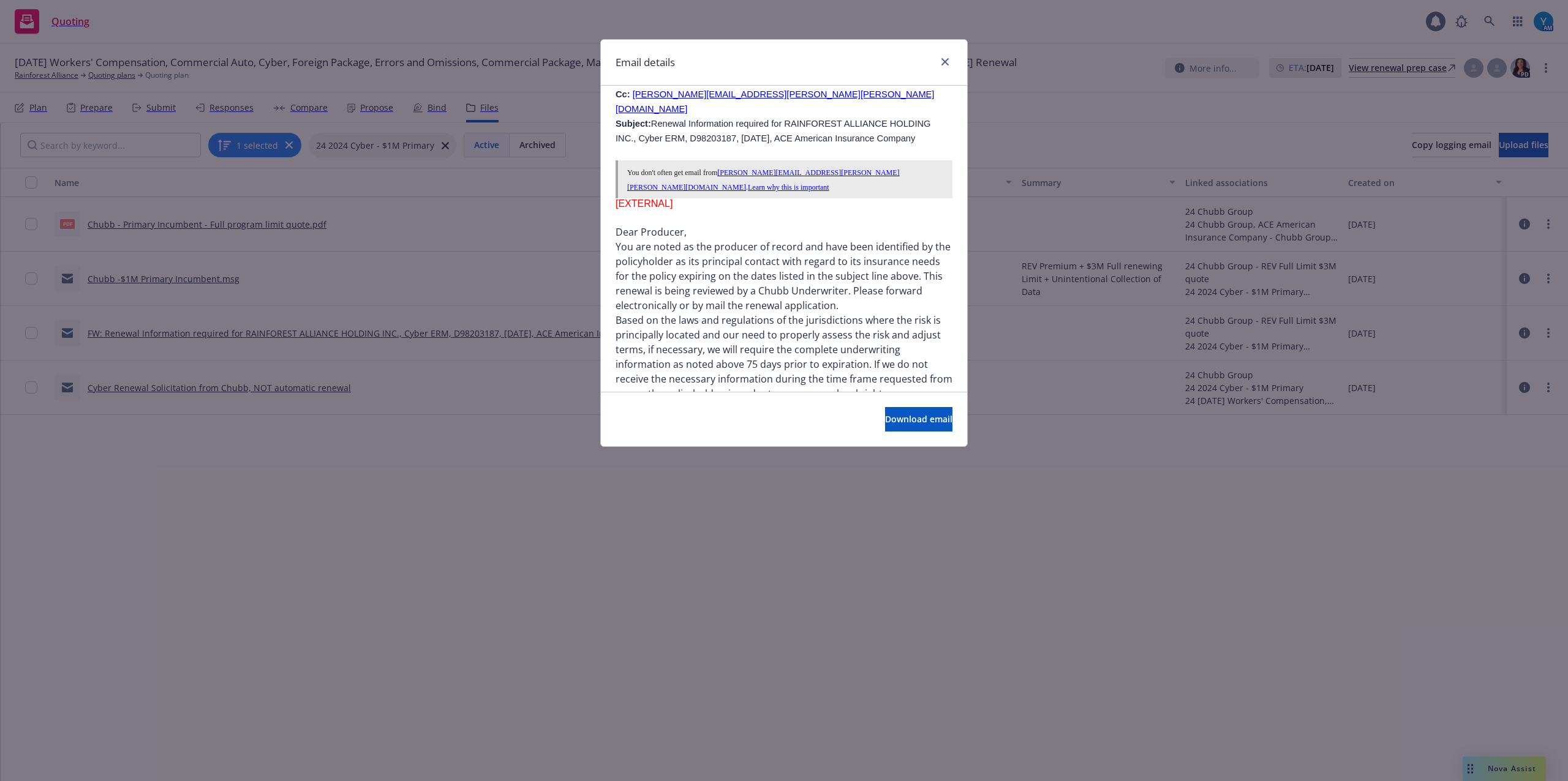
scroll to position [735, 0]
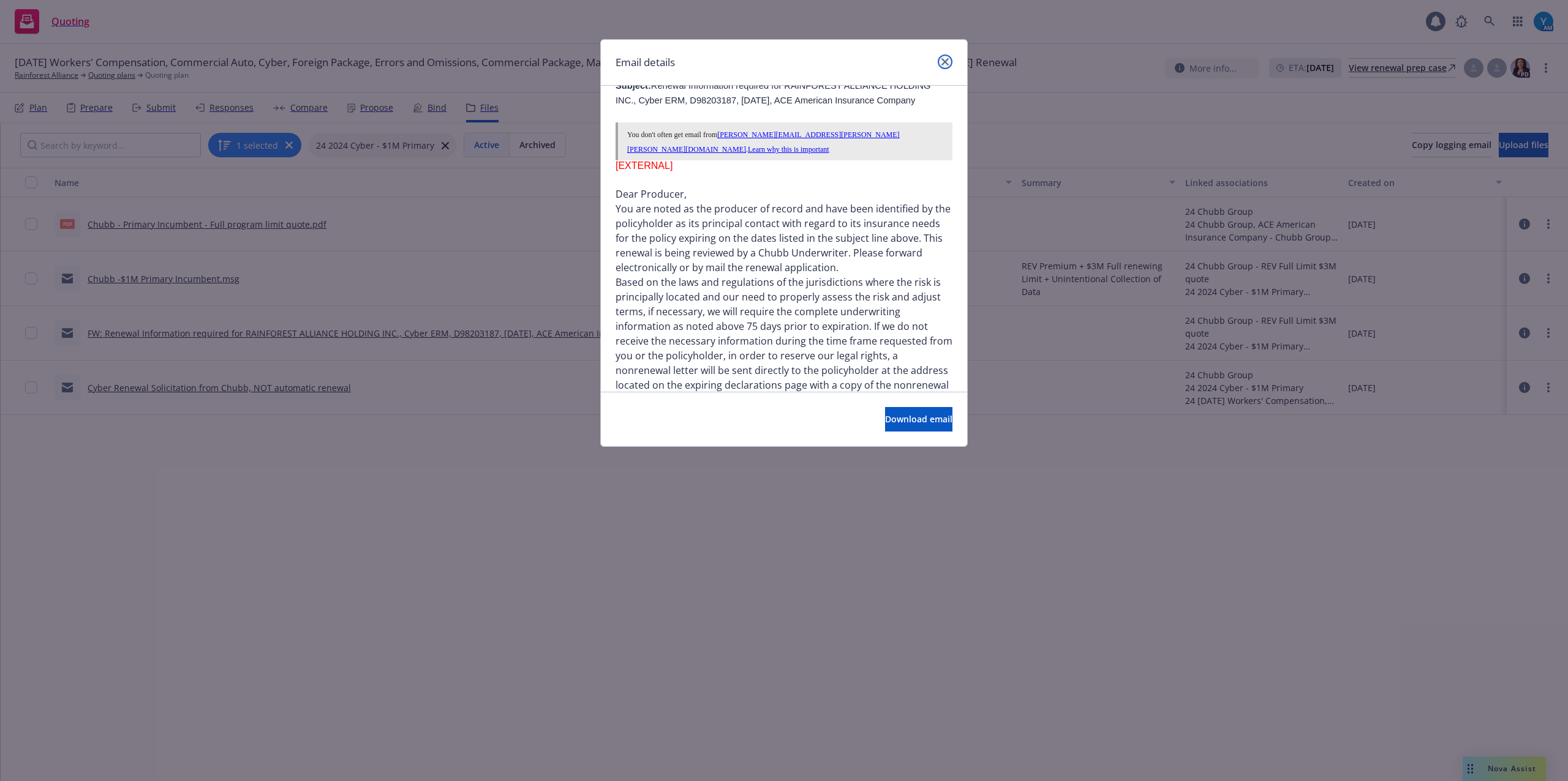
click at [947, 60] on icon "close" at bounding box center [945, 62] width 8 height 8
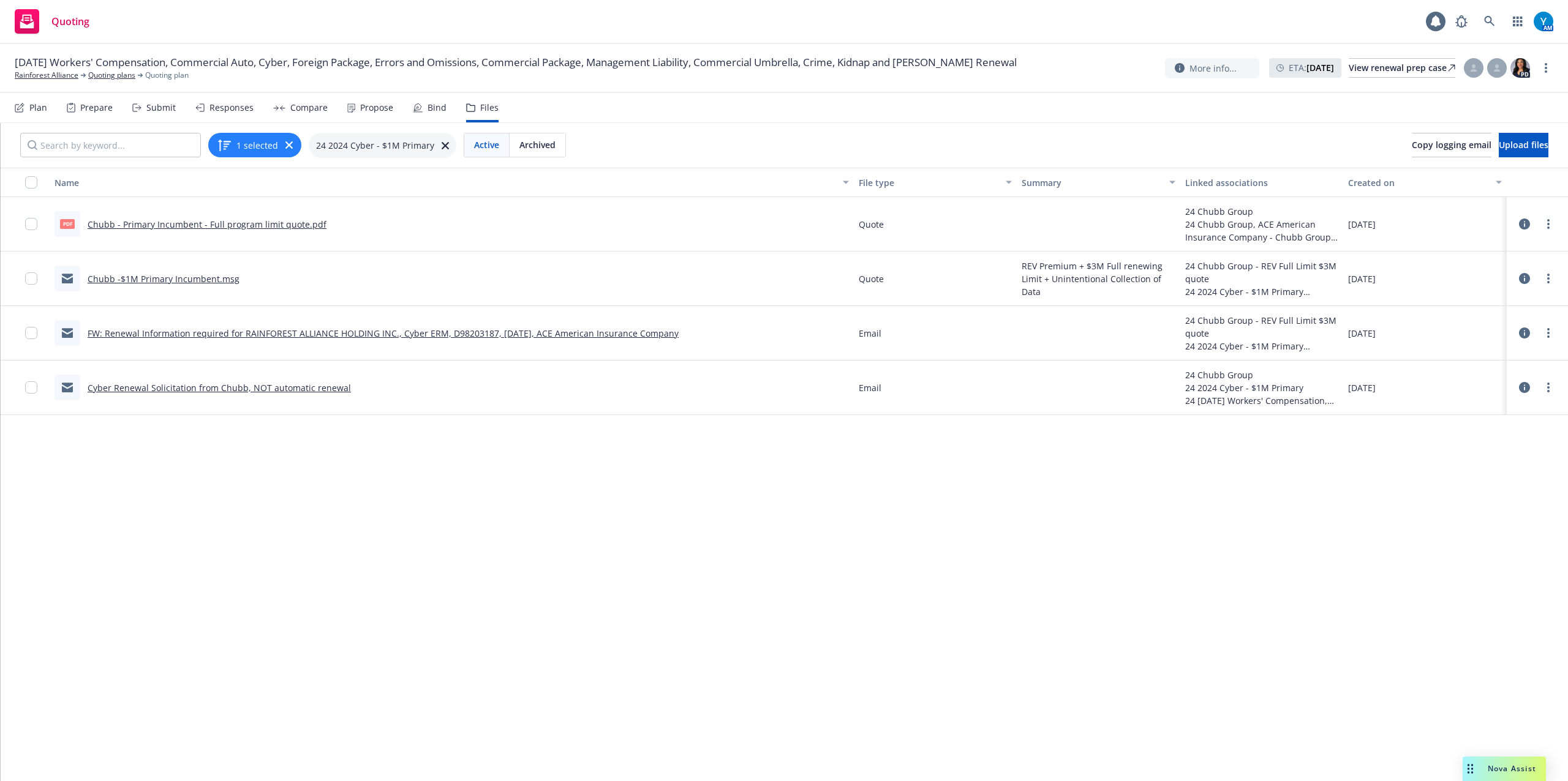
click at [193, 278] on link "Chubb -$1M Primary Incumbent.msg" at bounding box center [164, 279] width 152 height 12
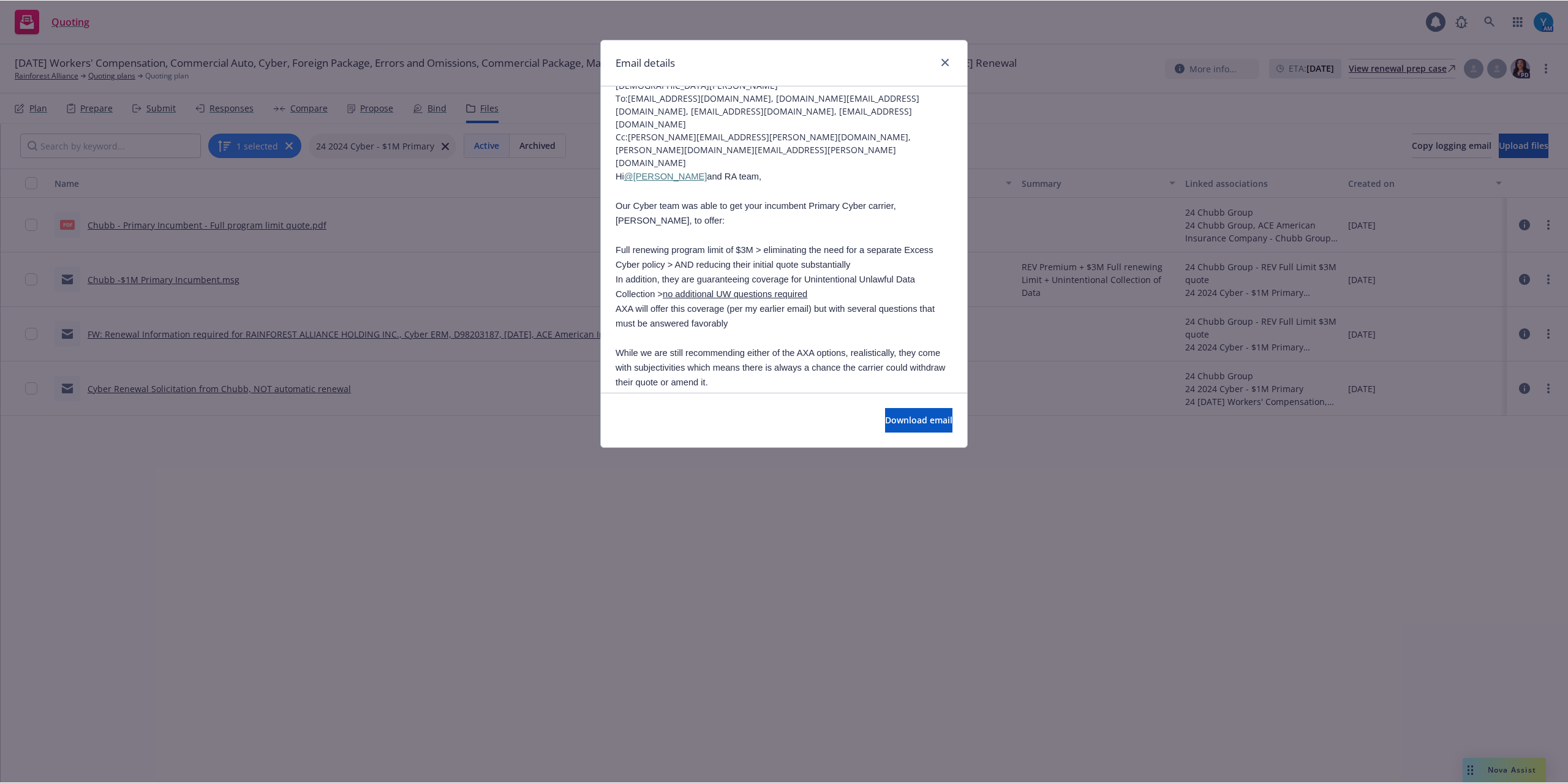
scroll to position [82, 0]
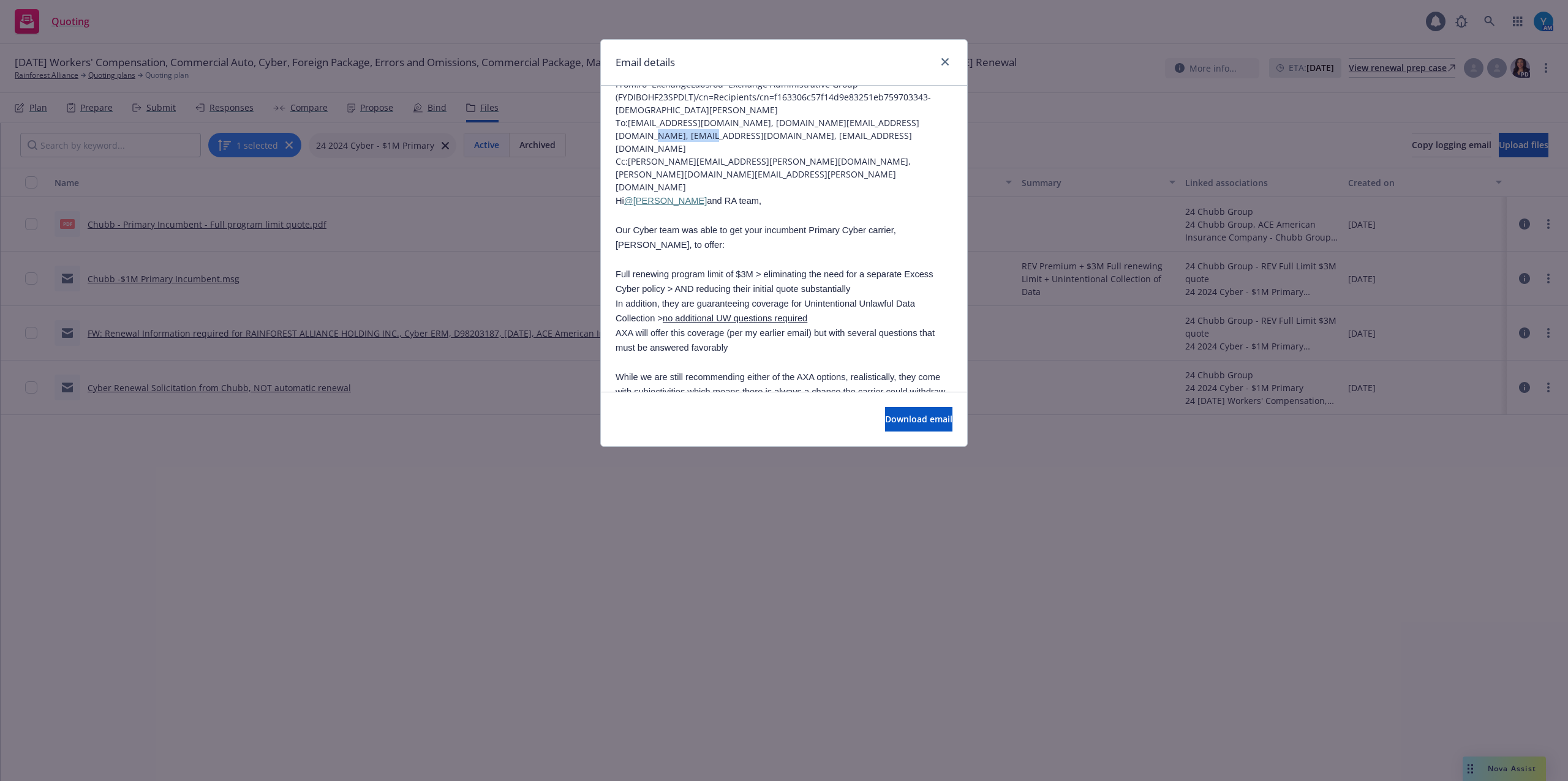
drag, startPoint x: 681, startPoint y: 135, endPoint x: 604, endPoint y: 136, distance: 77.0
copy span "[EMAIL_ADDRESS][DOMAIN_NAME]"
click at [944, 60] on icon "close" at bounding box center [945, 62] width 8 height 8
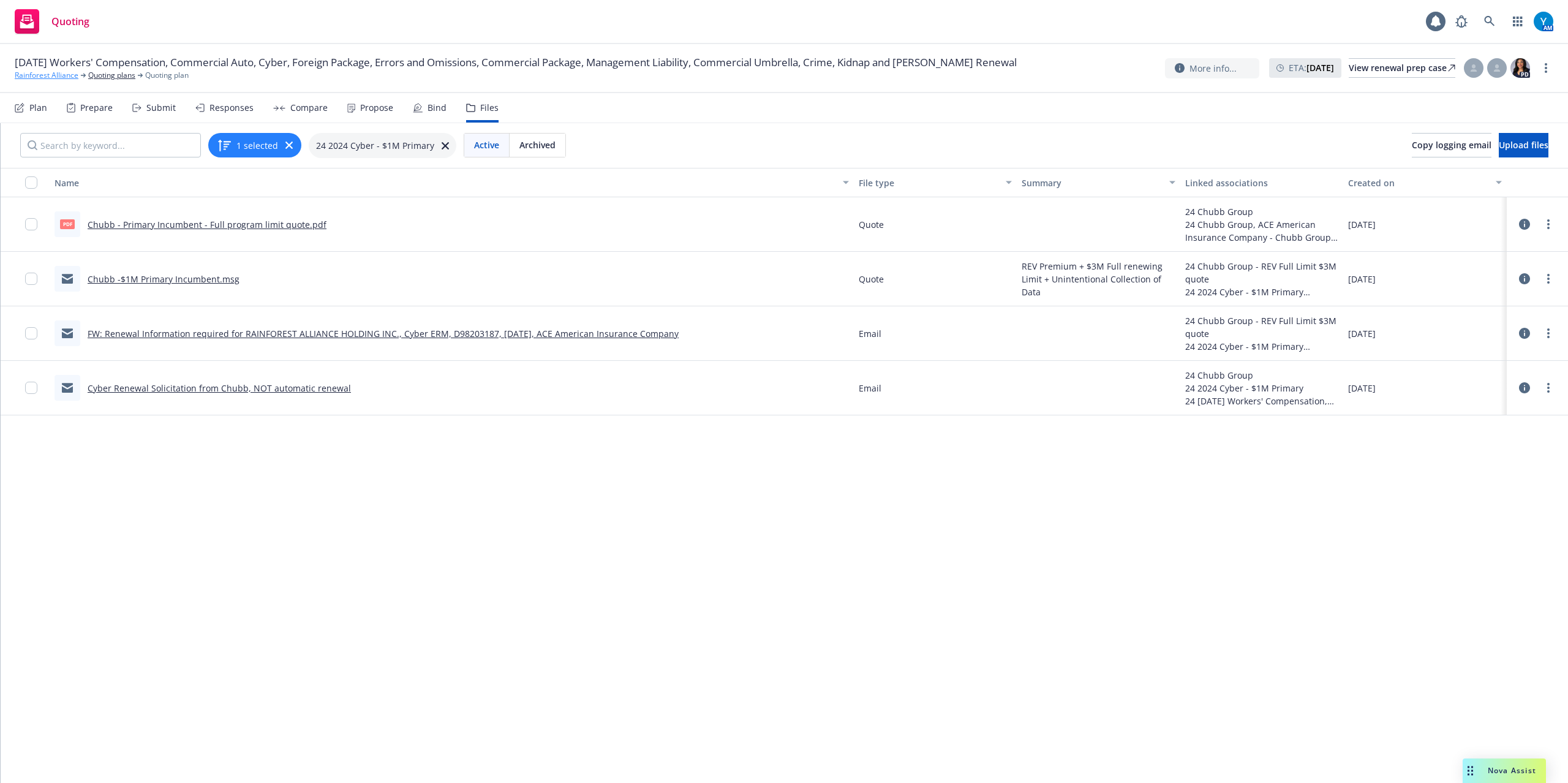
click at [37, 81] on link "Rainforest Alliance" at bounding box center [46, 74] width 64 height 11
